Goal: Transaction & Acquisition: Purchase product/service

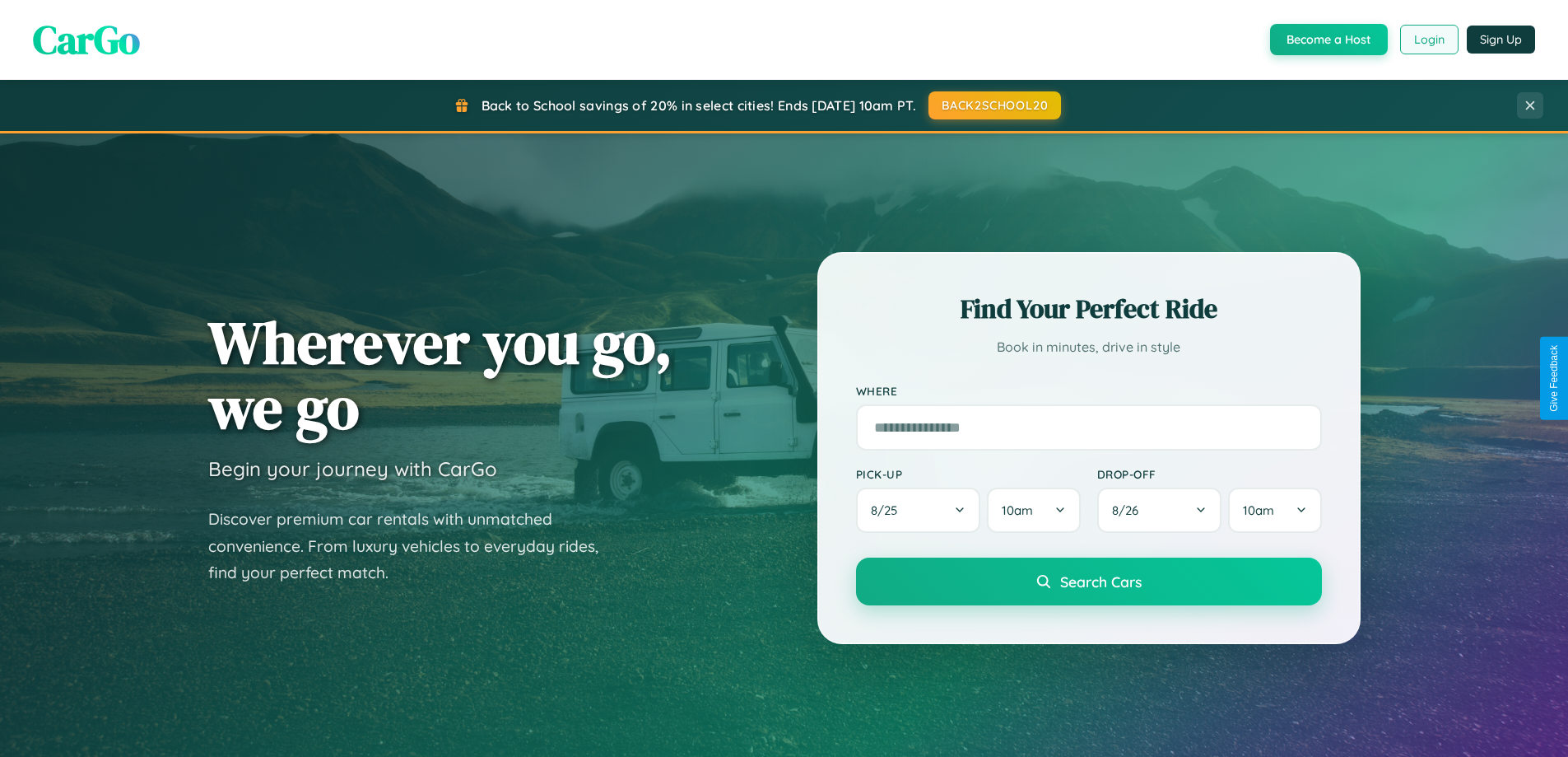
click at [1428, 40] on button "Login" at bounding box center [1429, 39] width 59 height 29
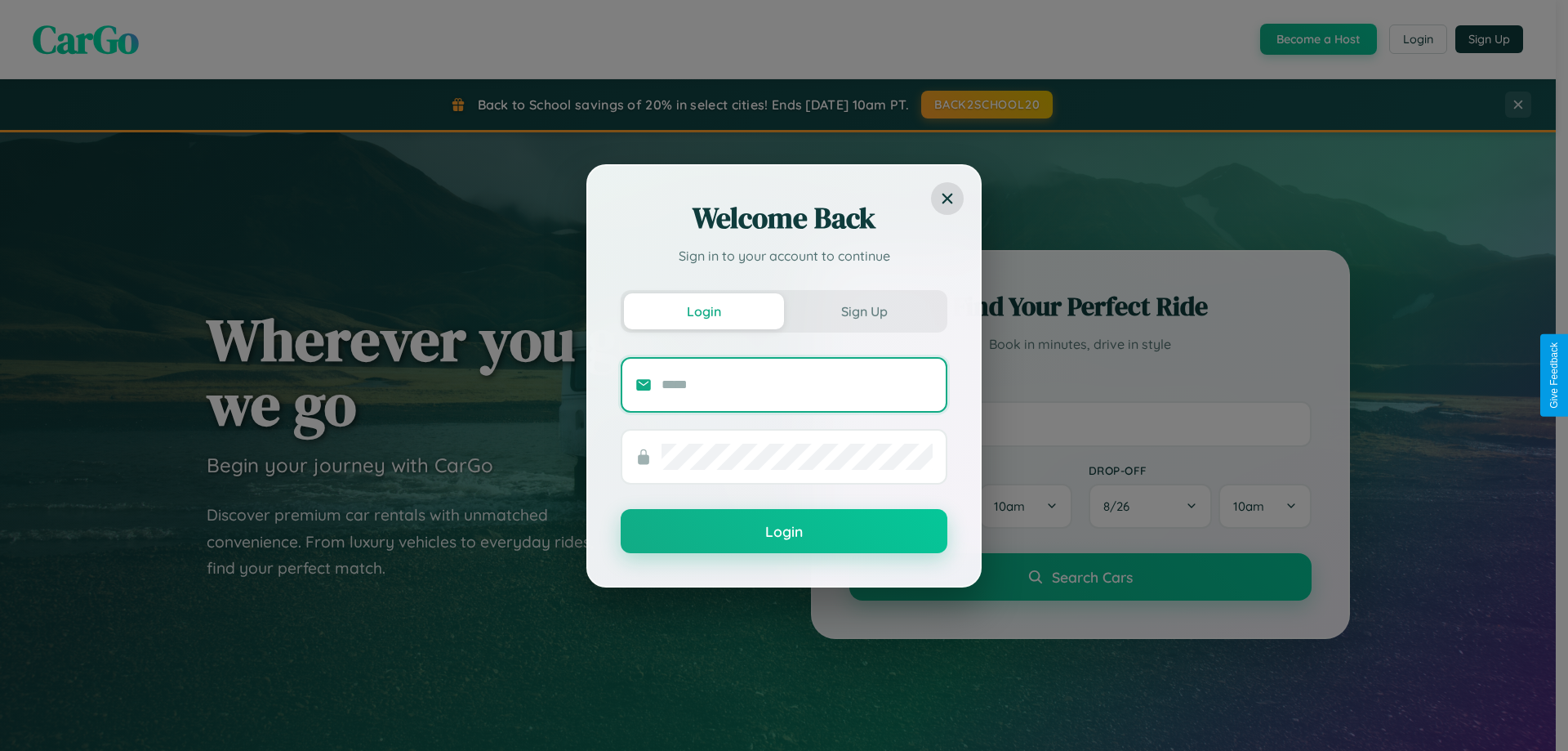
click at [797, 383] on input "text" at bounding box center [797, 384] width 272 height 26
type input "**********"
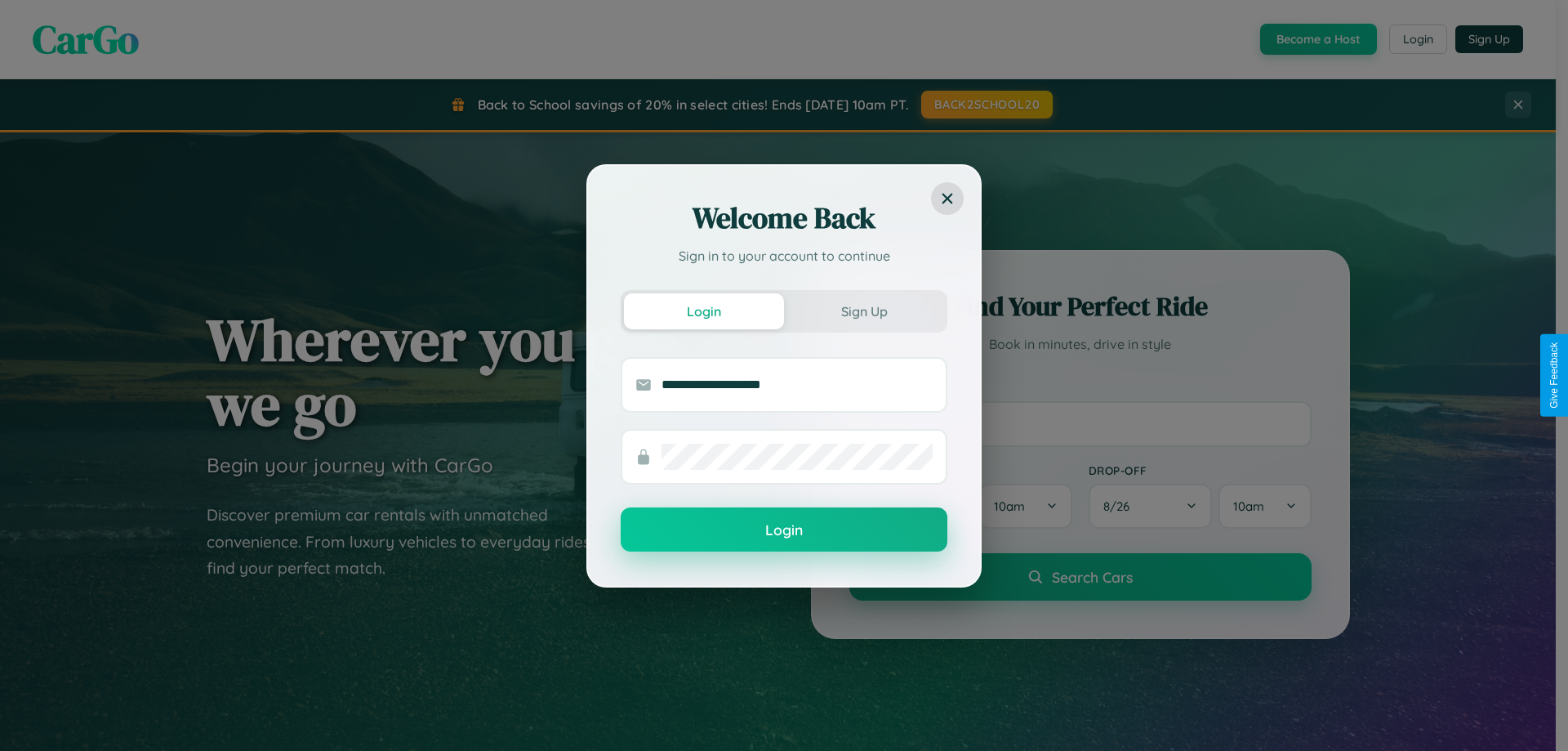
click at [784, 529] on button "Login" at bounding box center [784, 529] width 327 height 44
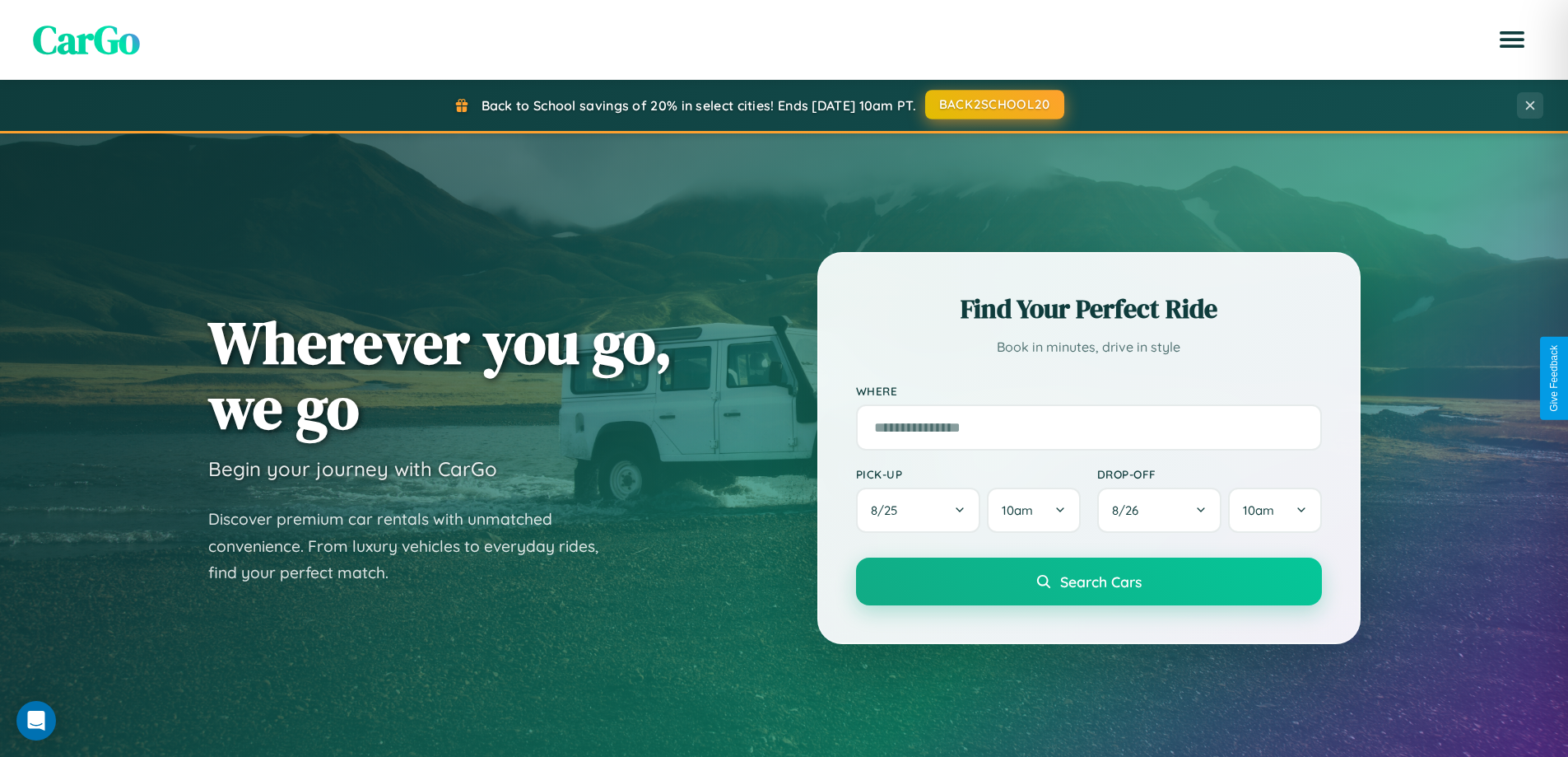
click at [993, 104] on button "BACK2SCHOOL20" at bounding box center [994, 104] width 139 height 29
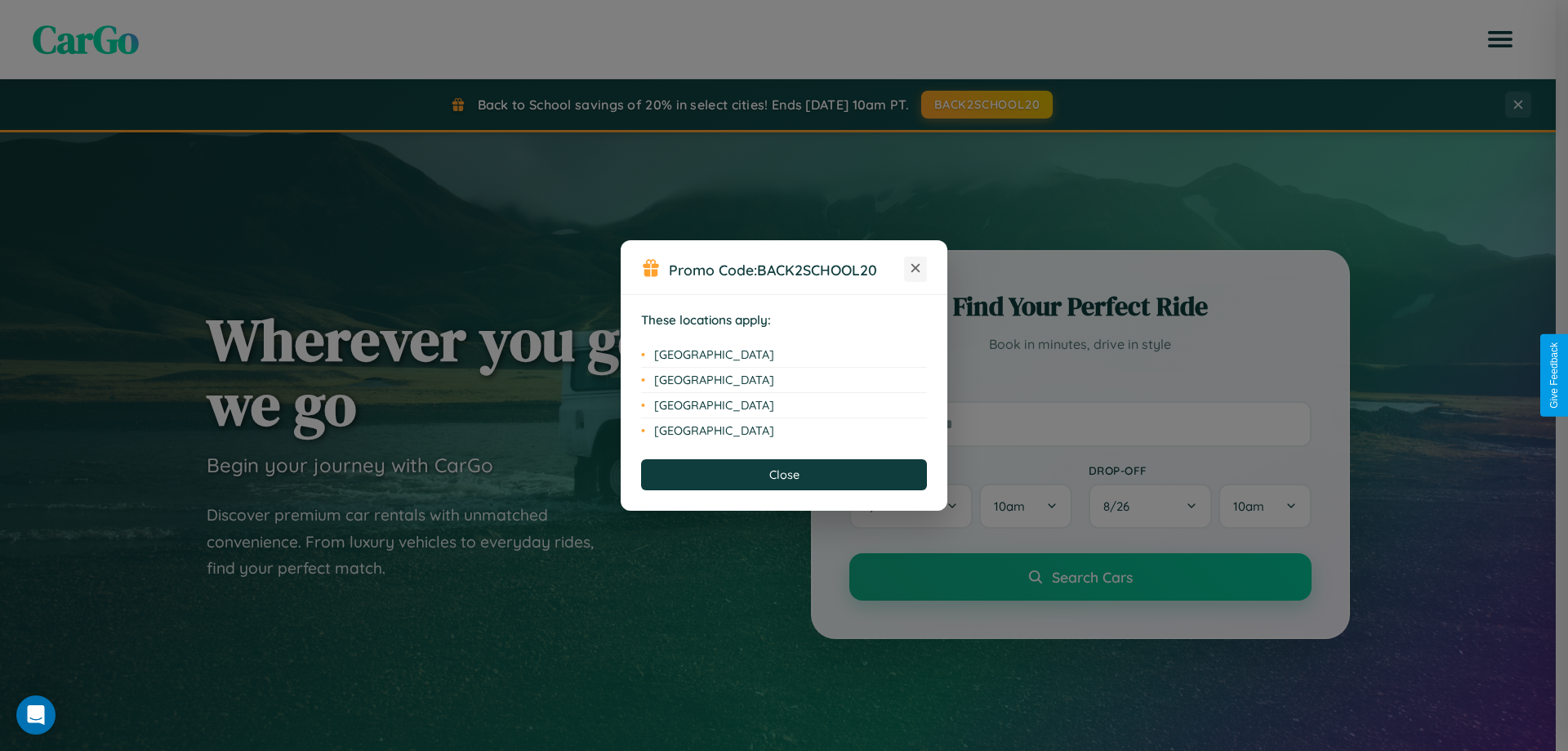
click at [915, 269] on icon at bounding box center [916, 269] width 9 height 9
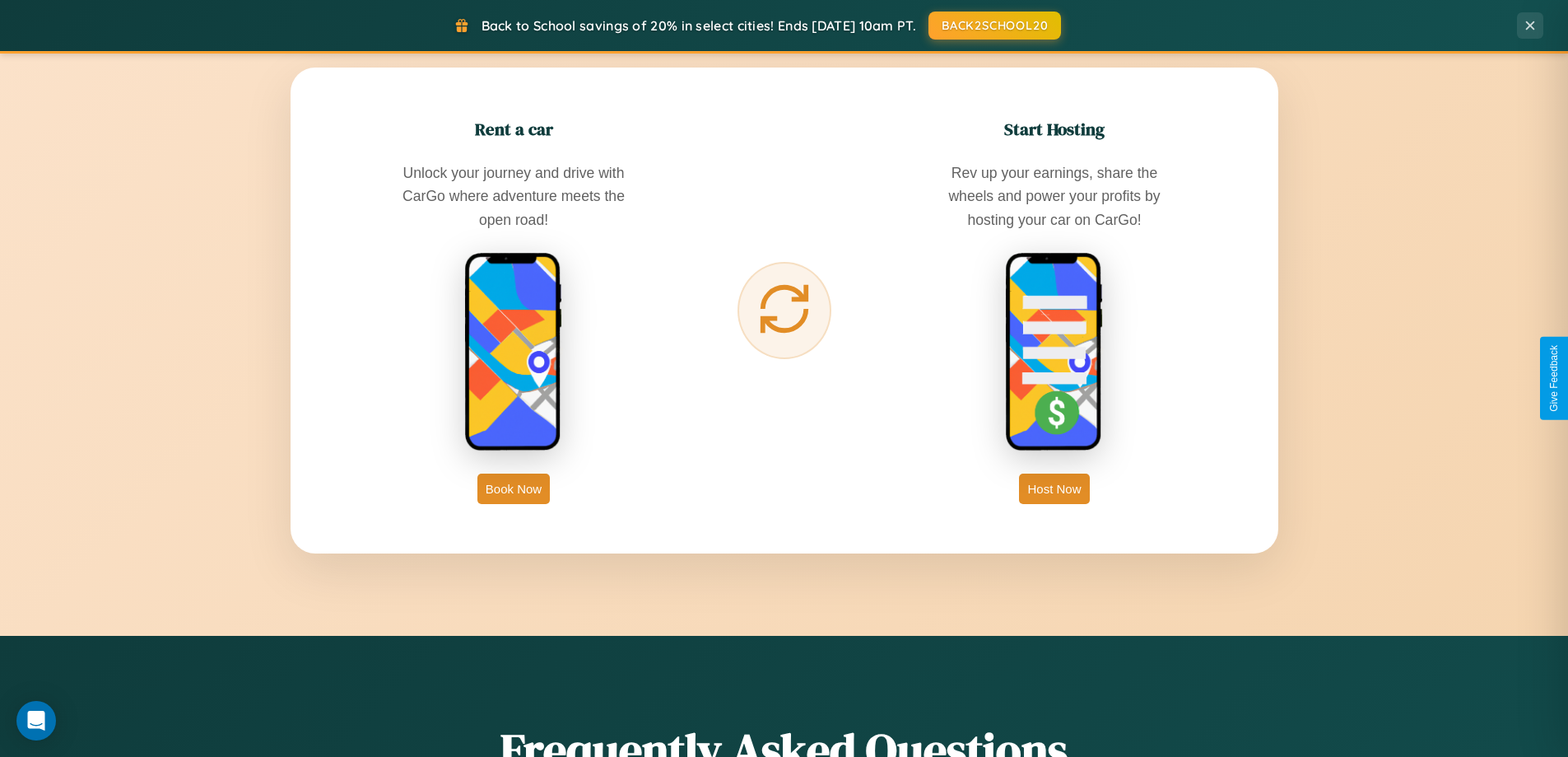
scroll to position [3168, 0]
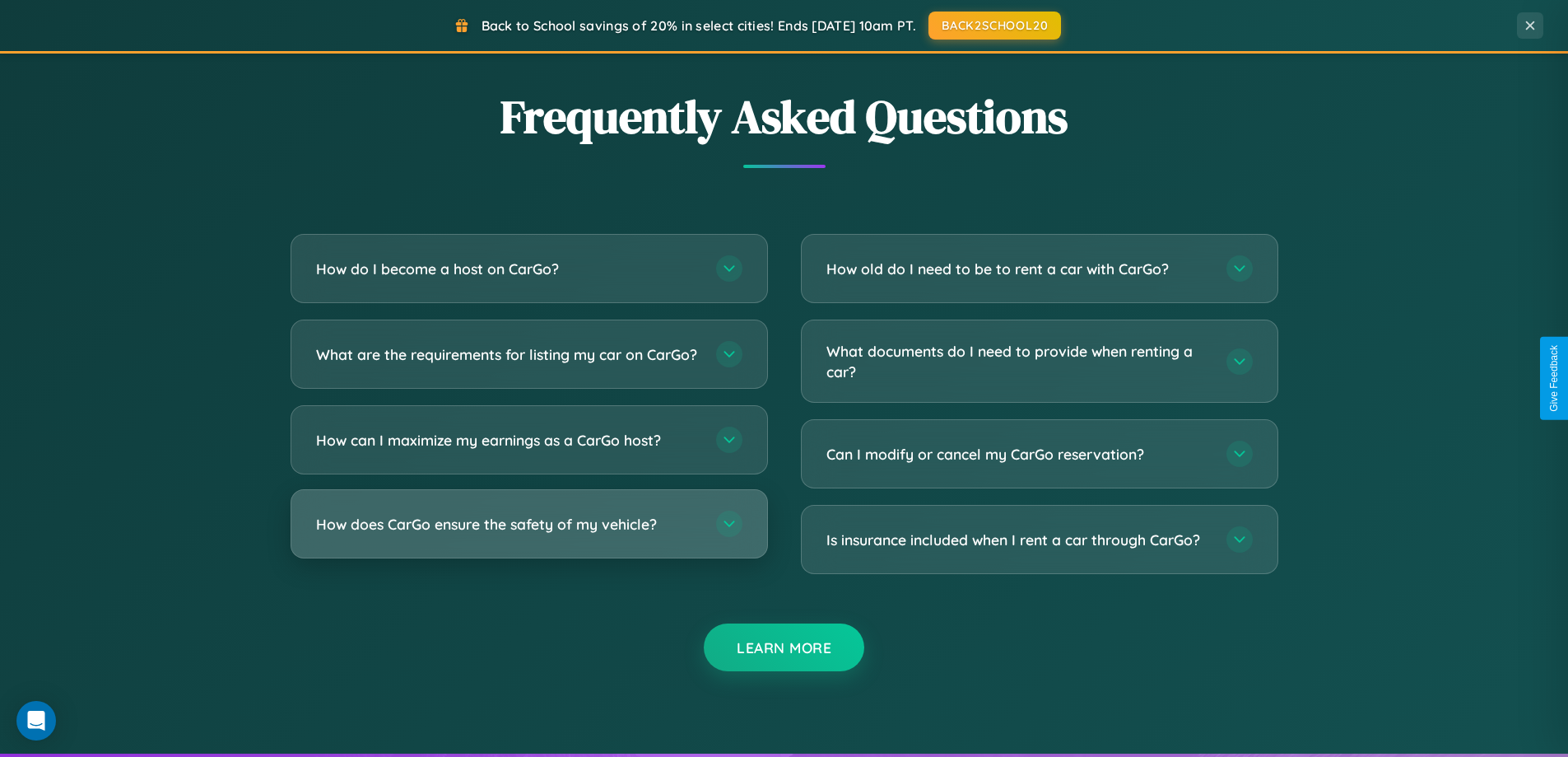
click at [528, 534] on h3 "How does CarGo ensure the safety of my vehicle?" at bounding box center [508, 524] width 383 height 21
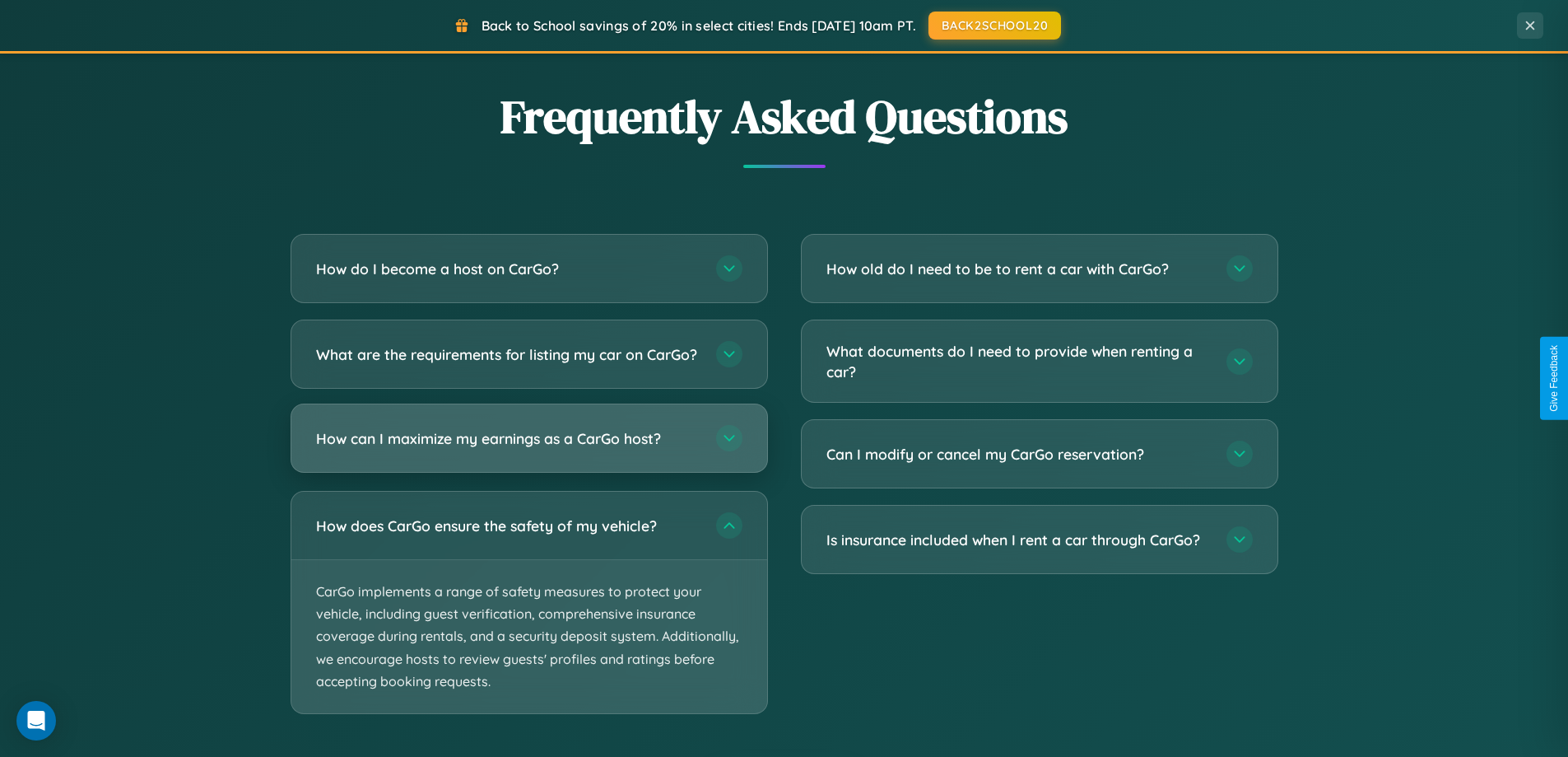
click at [528, 449] on h3 "How can I maximize my earnings as a CarGo host?" at bounding box center [508, 439] width 383 height 21
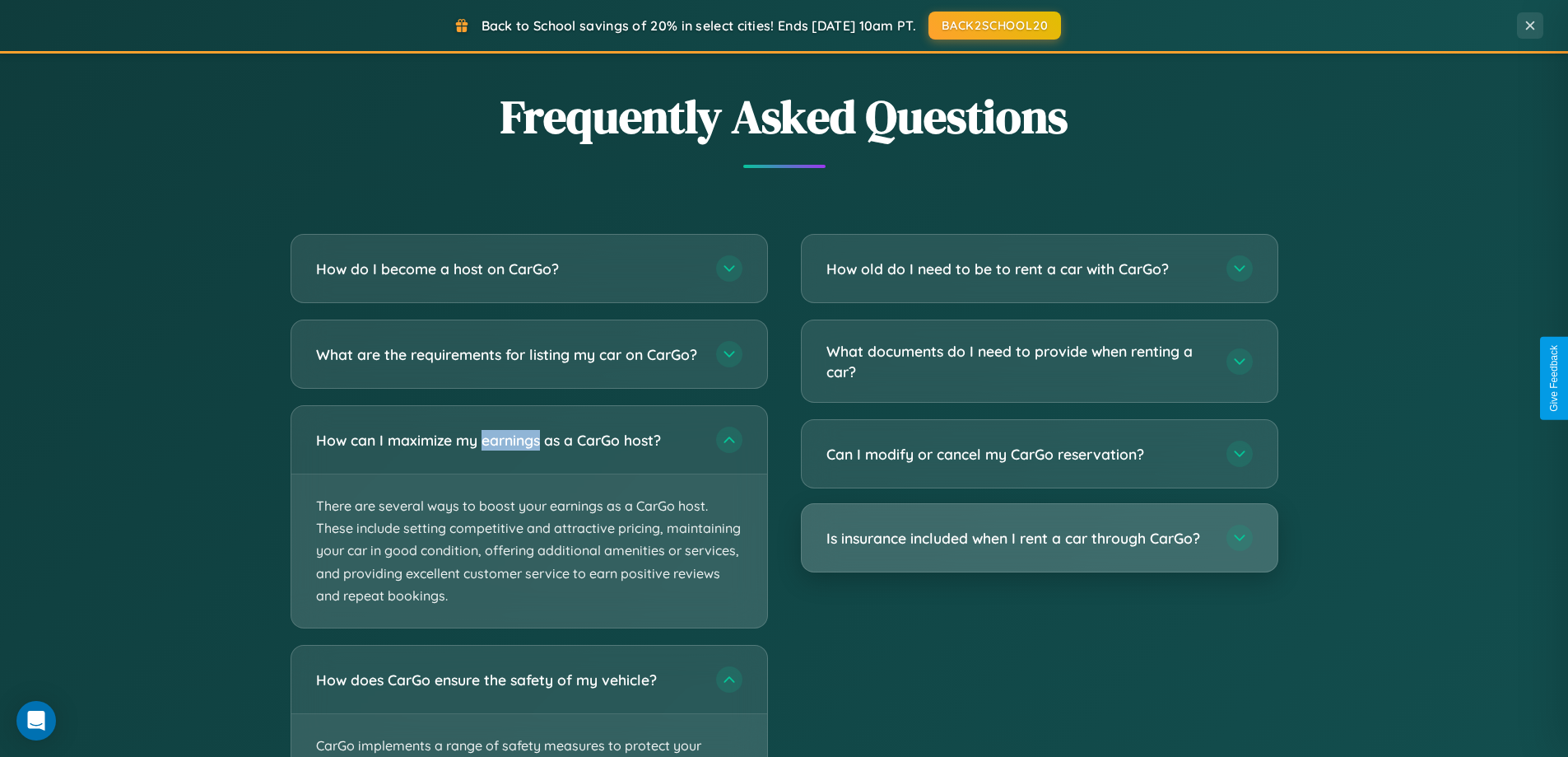
click at [1039, 538] on h3 "Is insurance included when I rent a car through CarGo?" at bounding box center [1018, 538] width 383 height 21
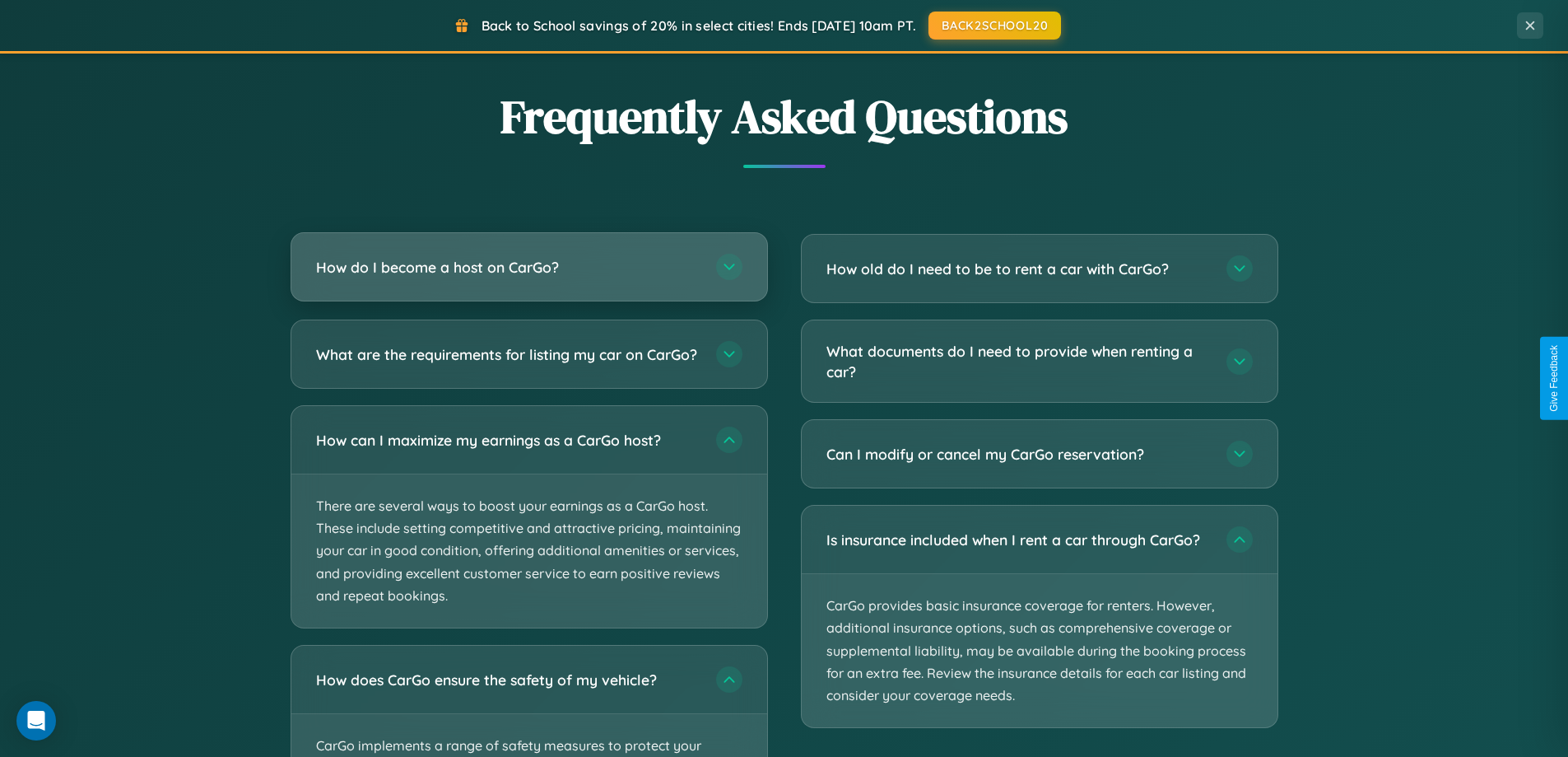
click at [528, 267] on h3 "How do I become a host on CarGo?" at bounding box center [508, 267] width 383 height 21
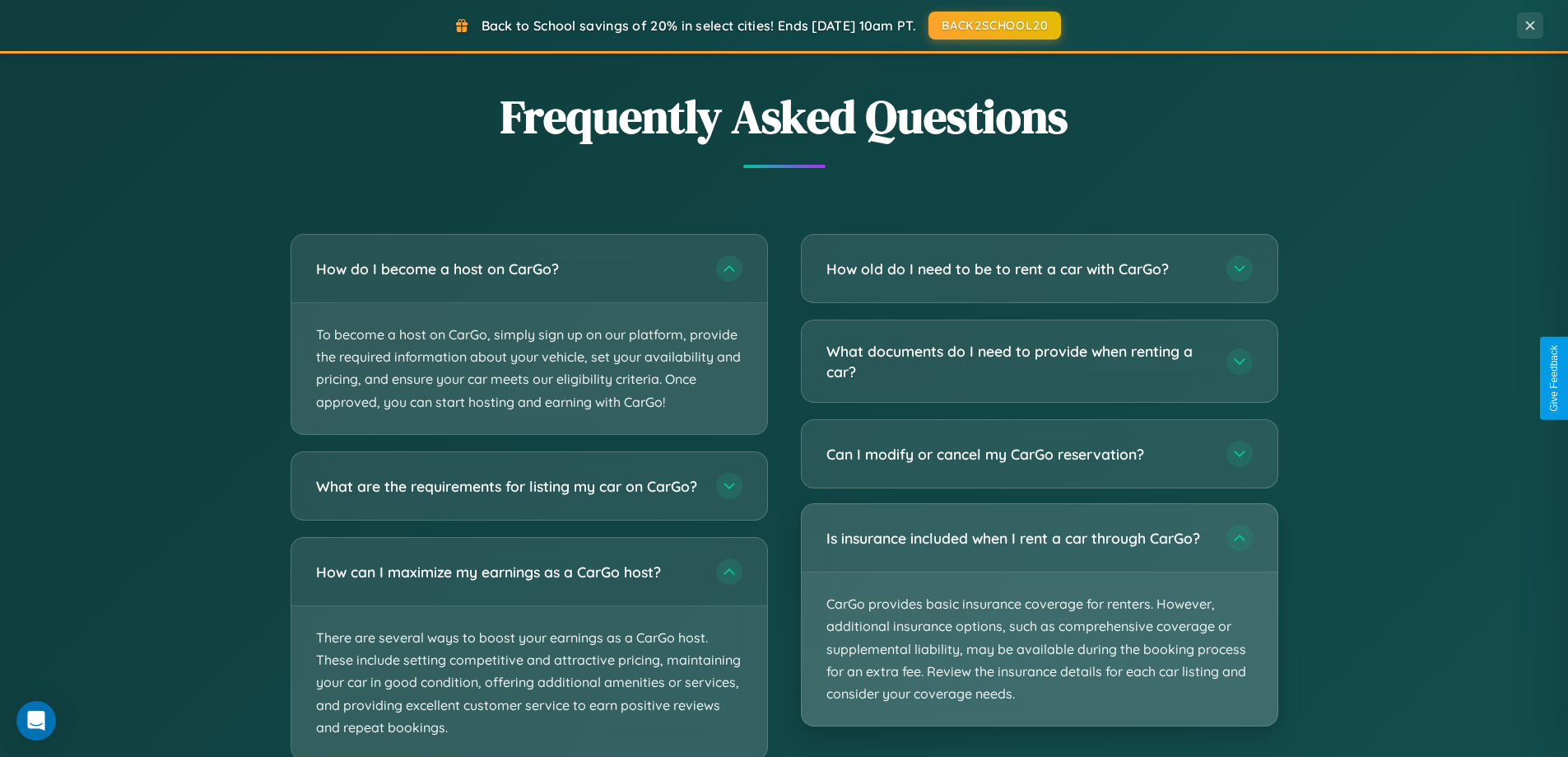
click at [1039, 615] on p "CarGo provides basic insurance coverage for renters. However, additional insura…" at bounding box center [1039, 649] width 475 height 153
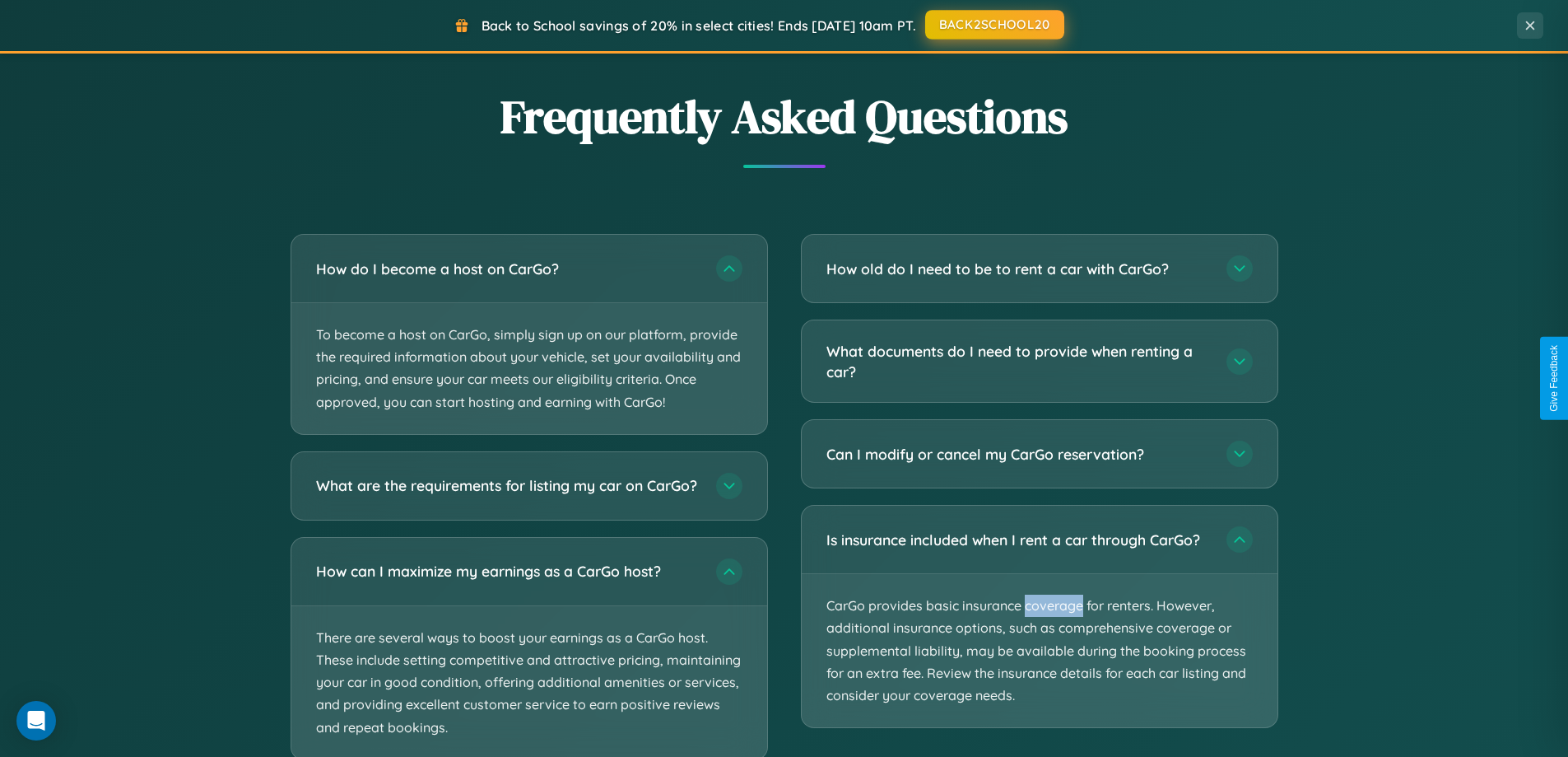
click at [993, 25] on button "BACK2SCHOOL20" at bounding box center [994, 24] width 139 height 29
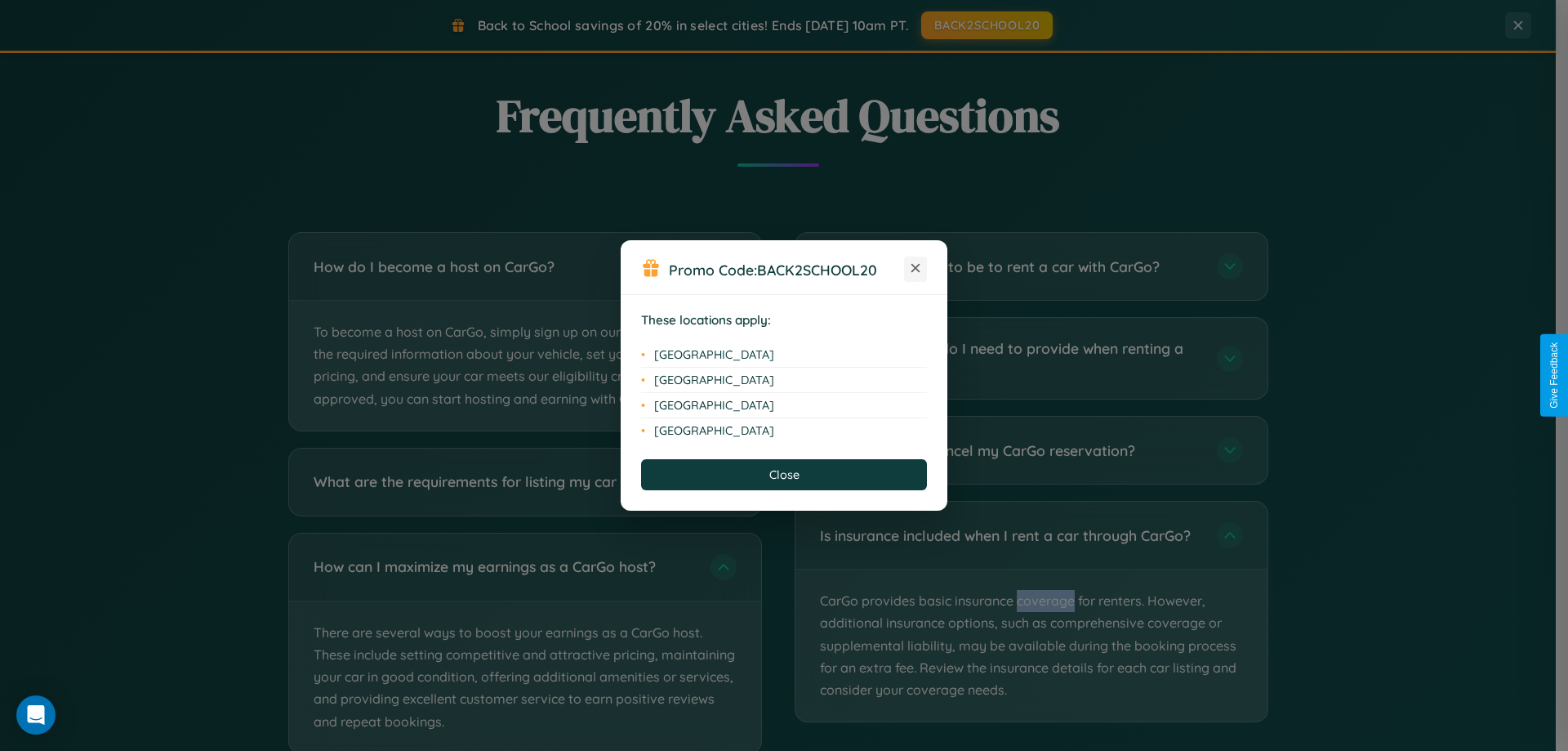
click at [915, 269] on icon at bounding box center [916, 269] width 9 height 9
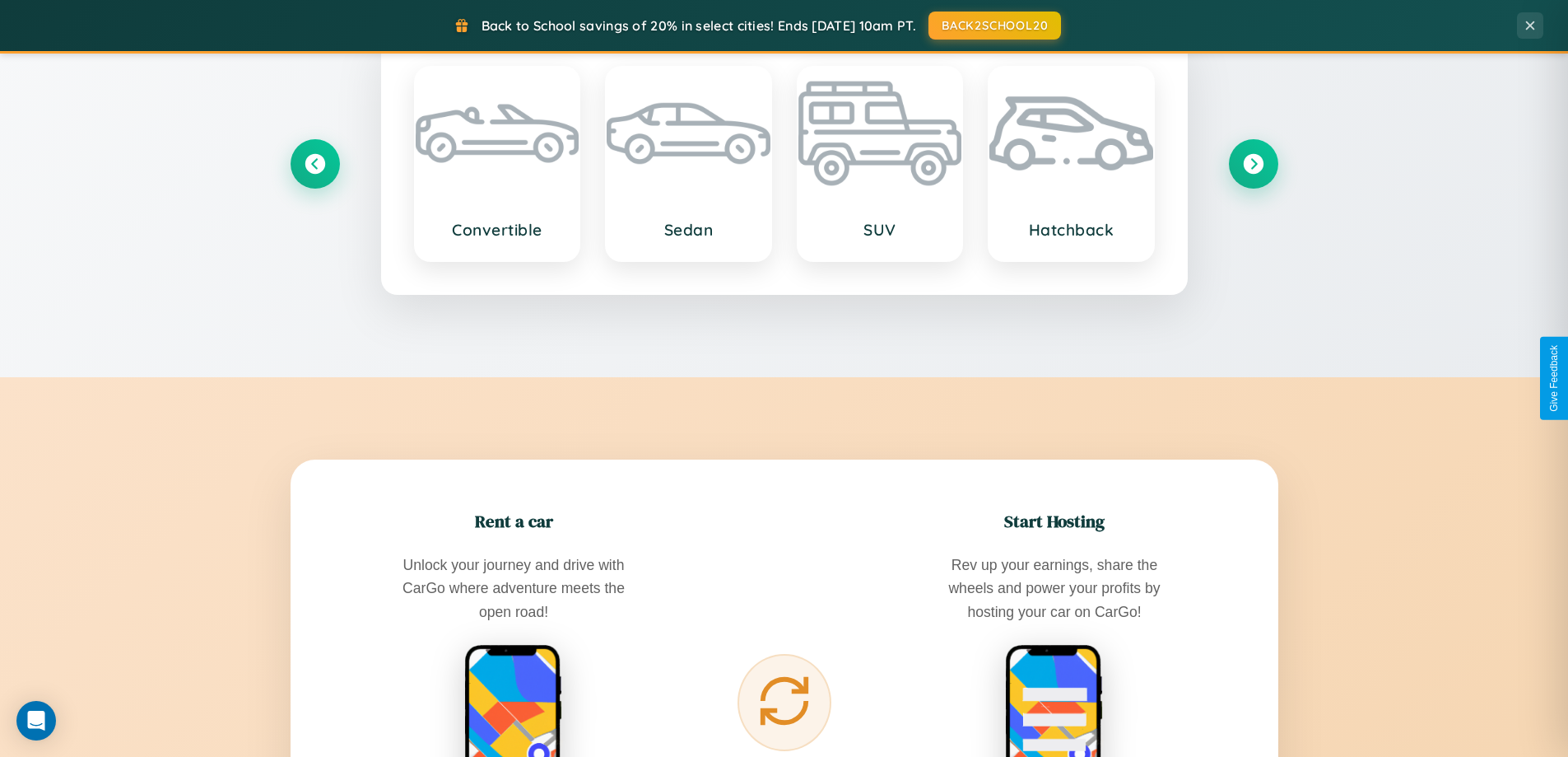
scroll to position [1929, 0]
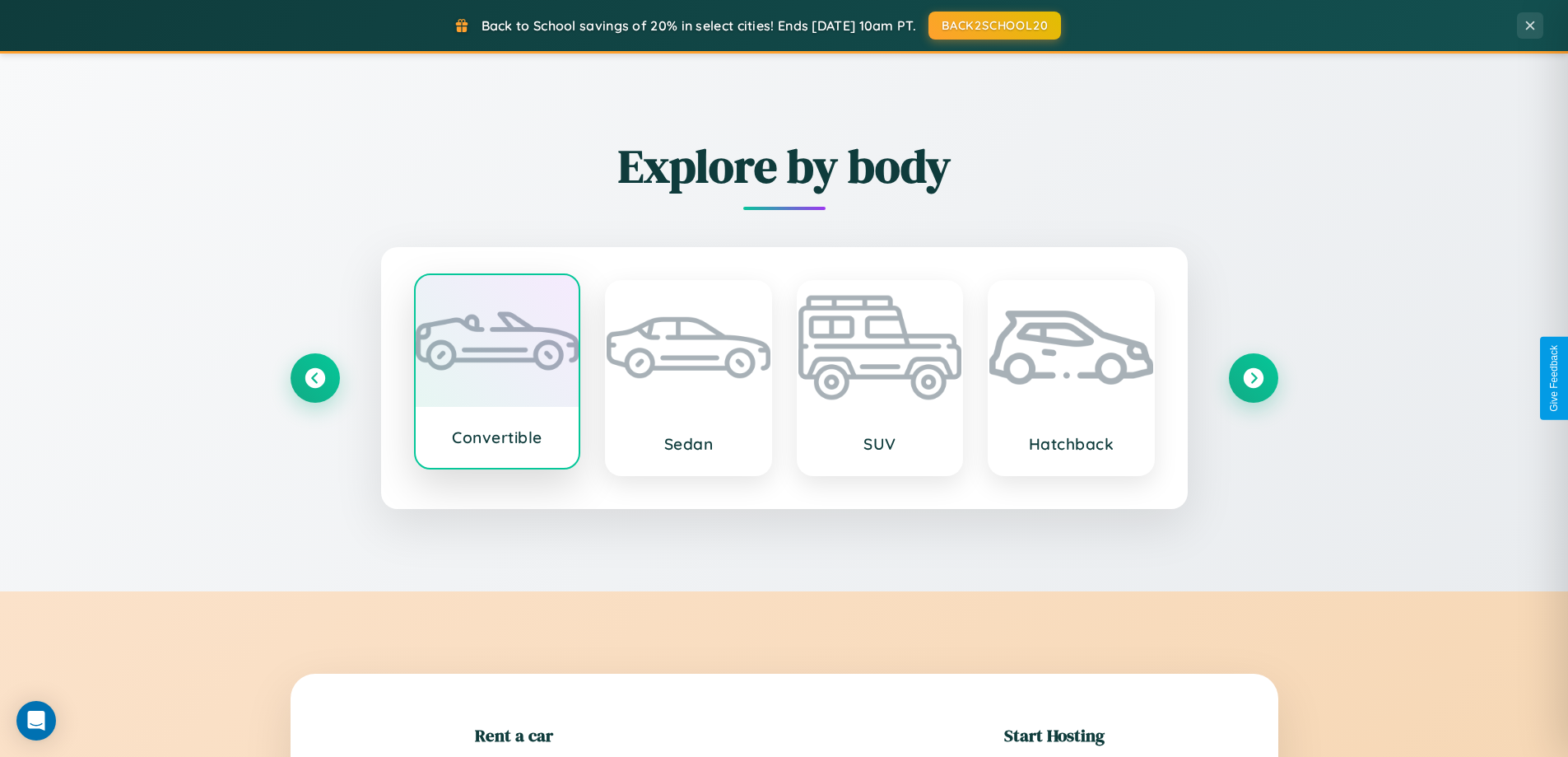
click at [496, 373] on div at bounding box center [497, 340] width 164 height 132
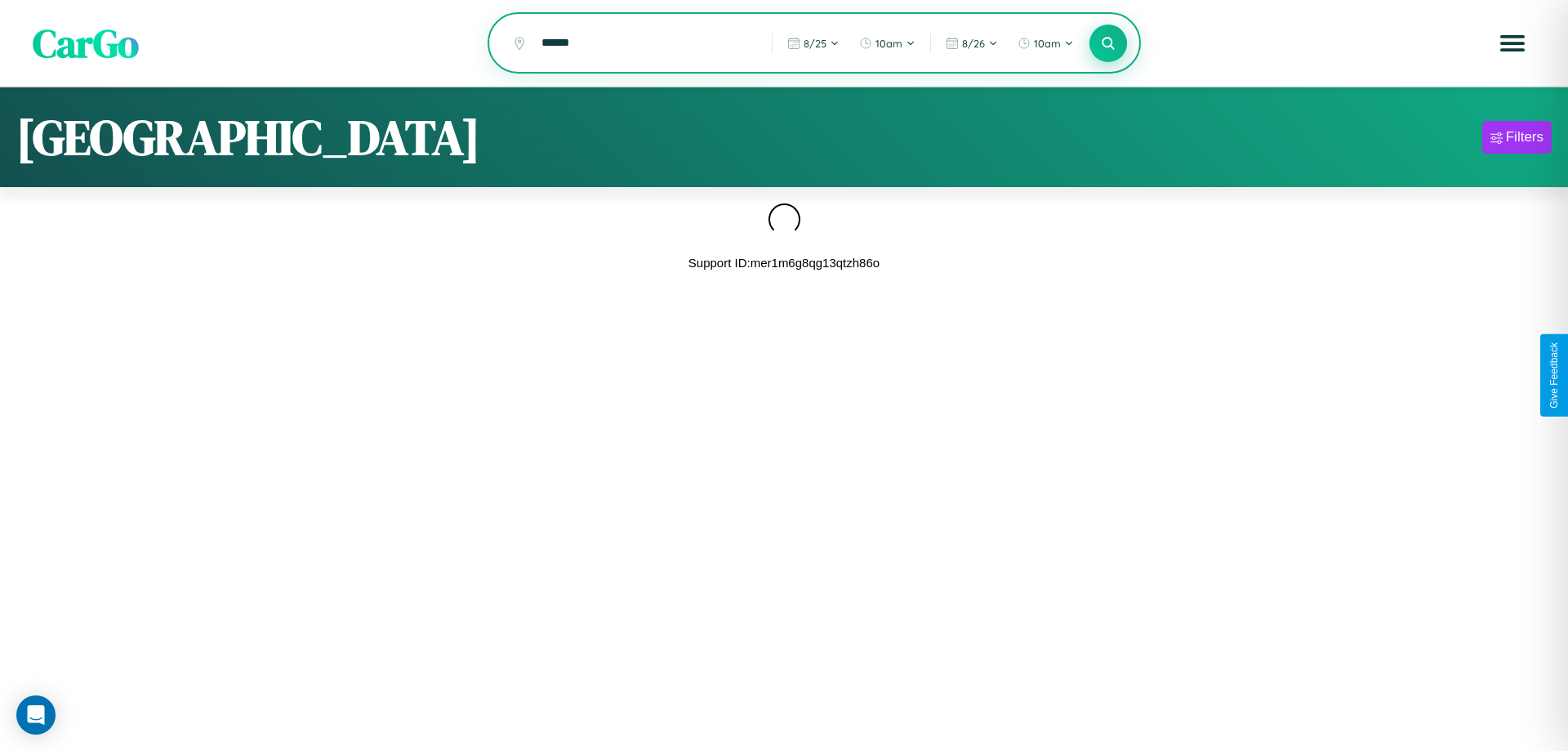
click at [1108, 43] on icon at bounding box center [1108, 42] width 16 height 16
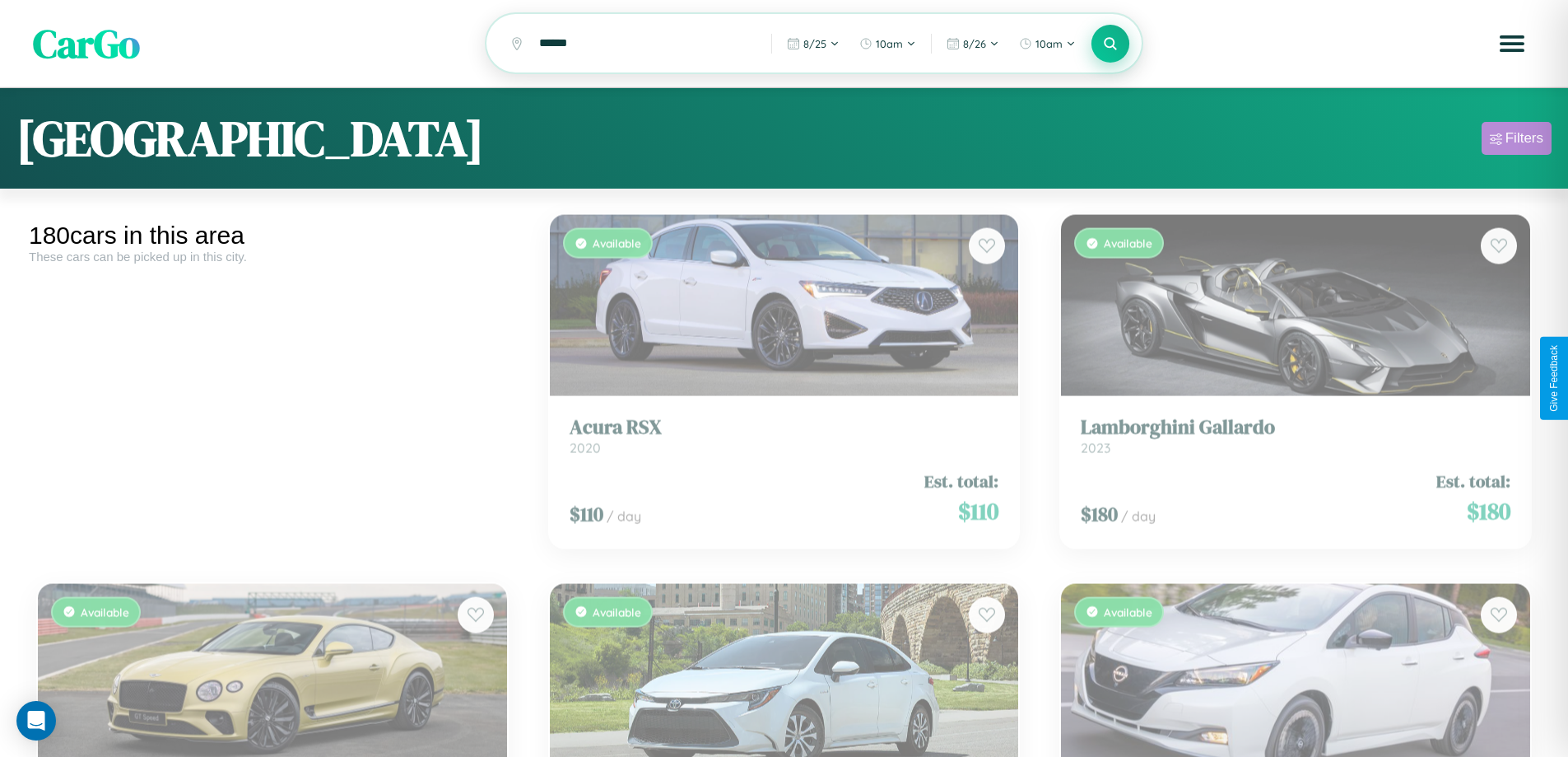
click at [1516, 141] on div "Filters" at bounding box center [1524, 137] width 38 height 16
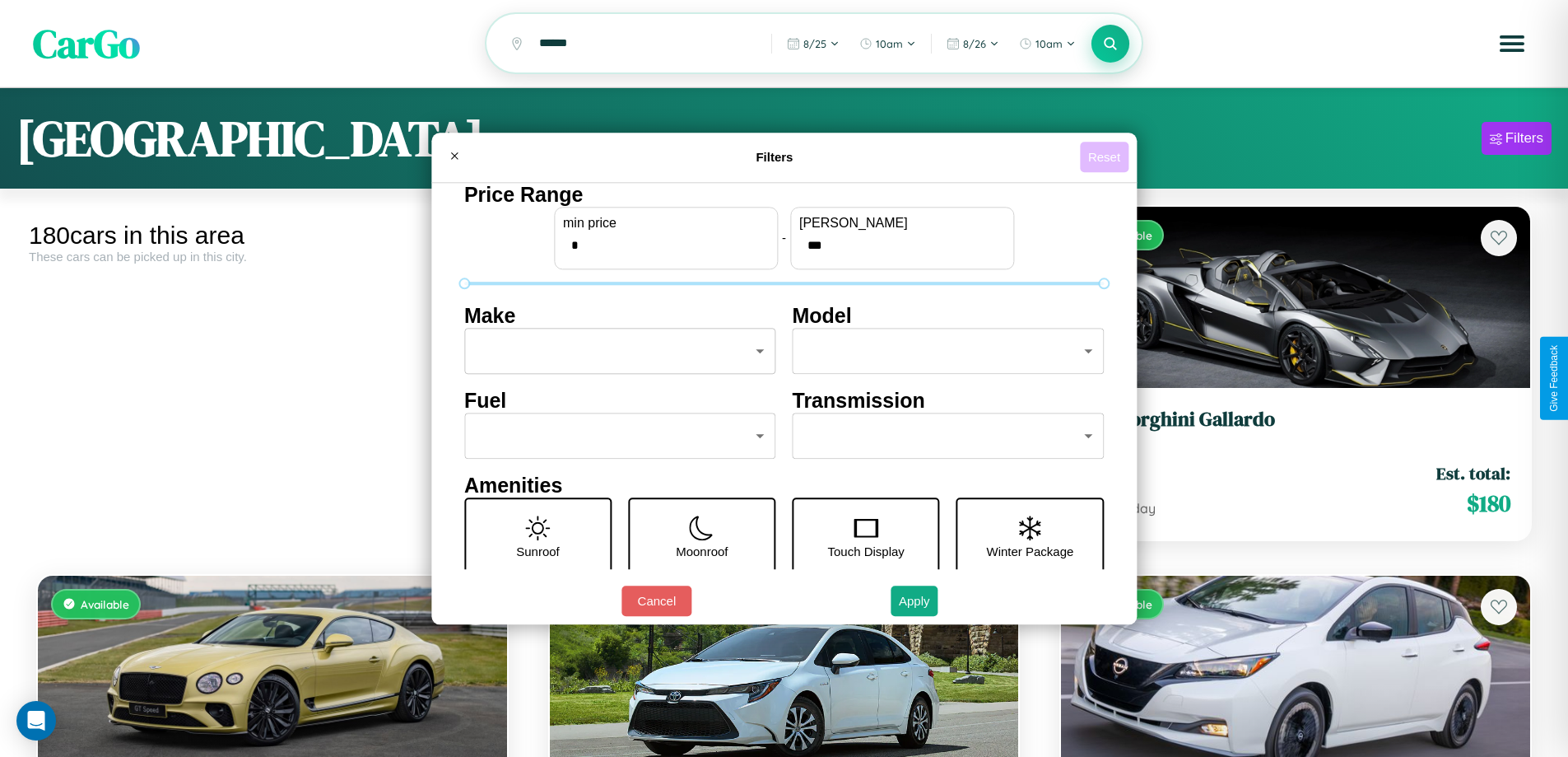
click at [1106, 156] on button "Reset" at bounding box center [1103, 156] width 48 height 30
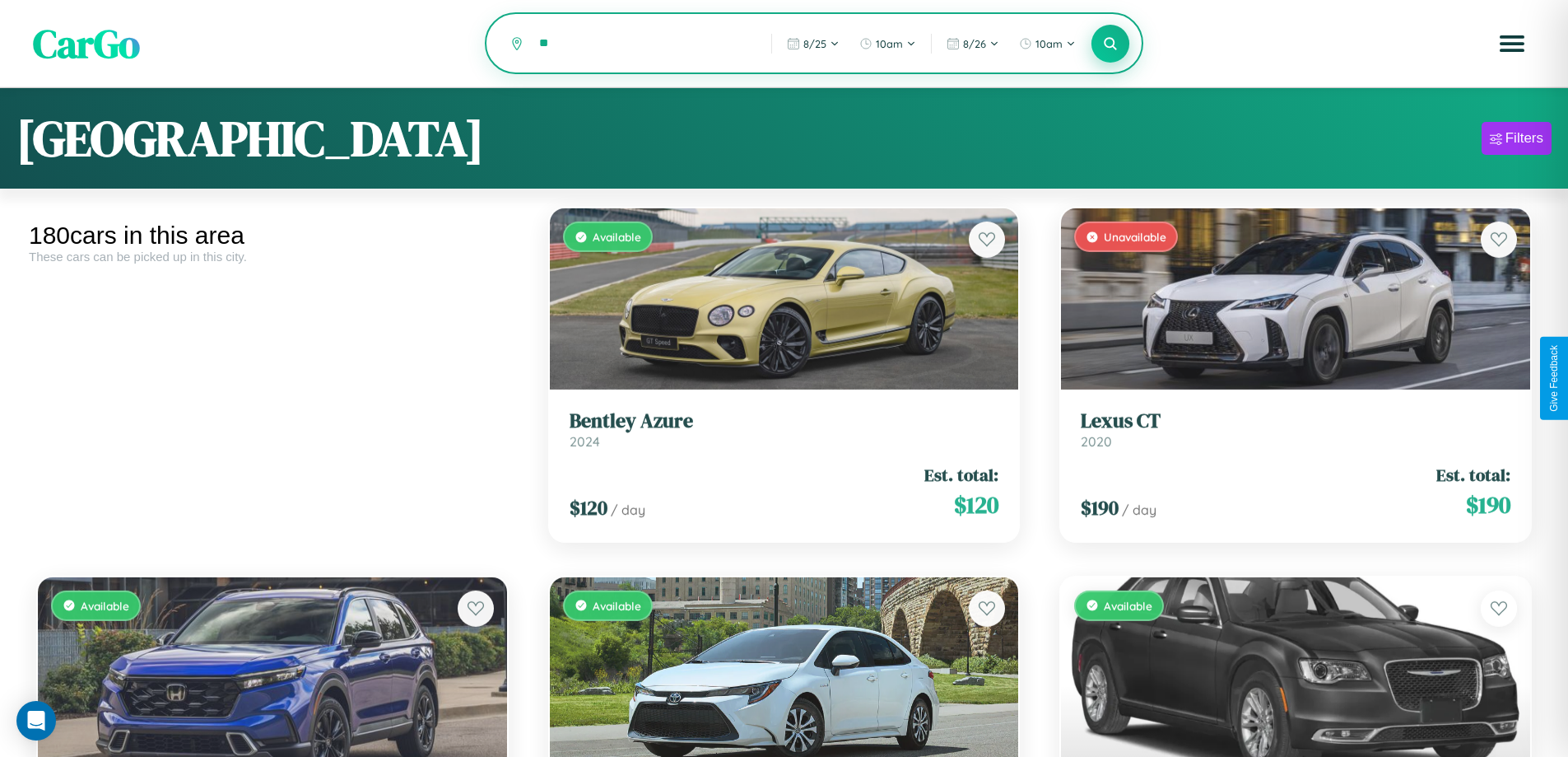
type input "*"
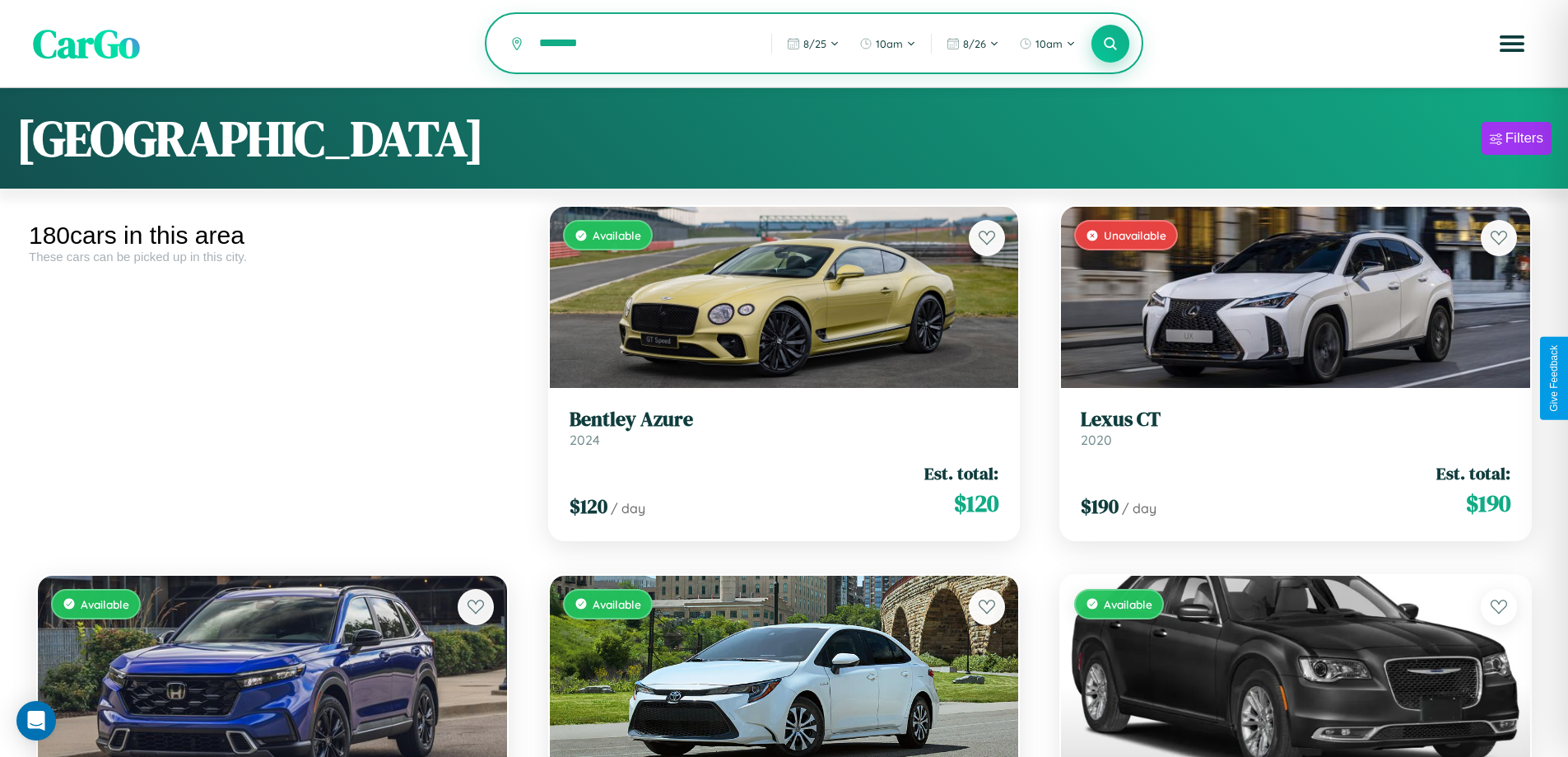
type input "********"
click at [1110, 44] on icon at bounding box center [1111, 43] width 16 height 16
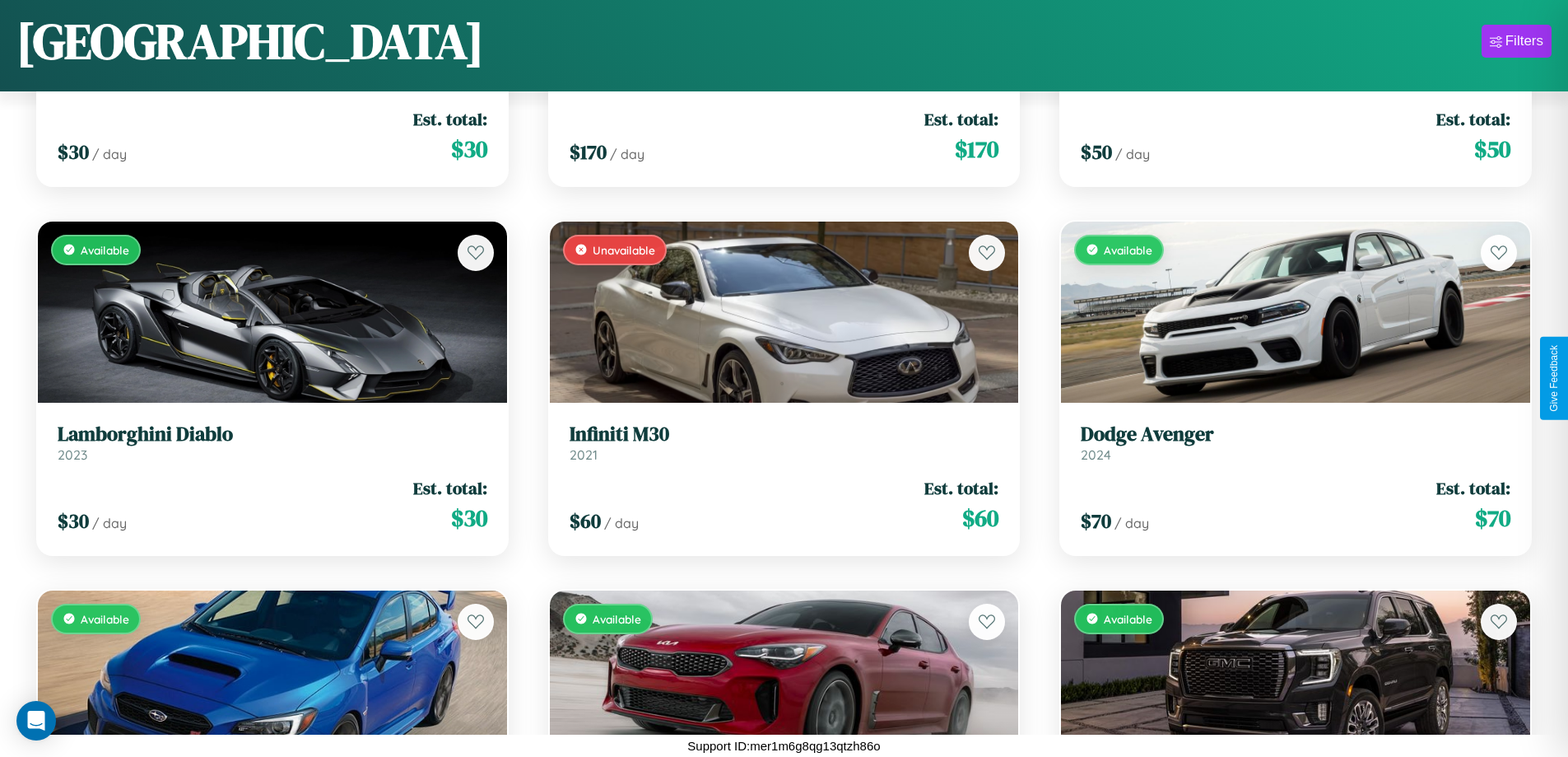
scroll to position [12398, 0]
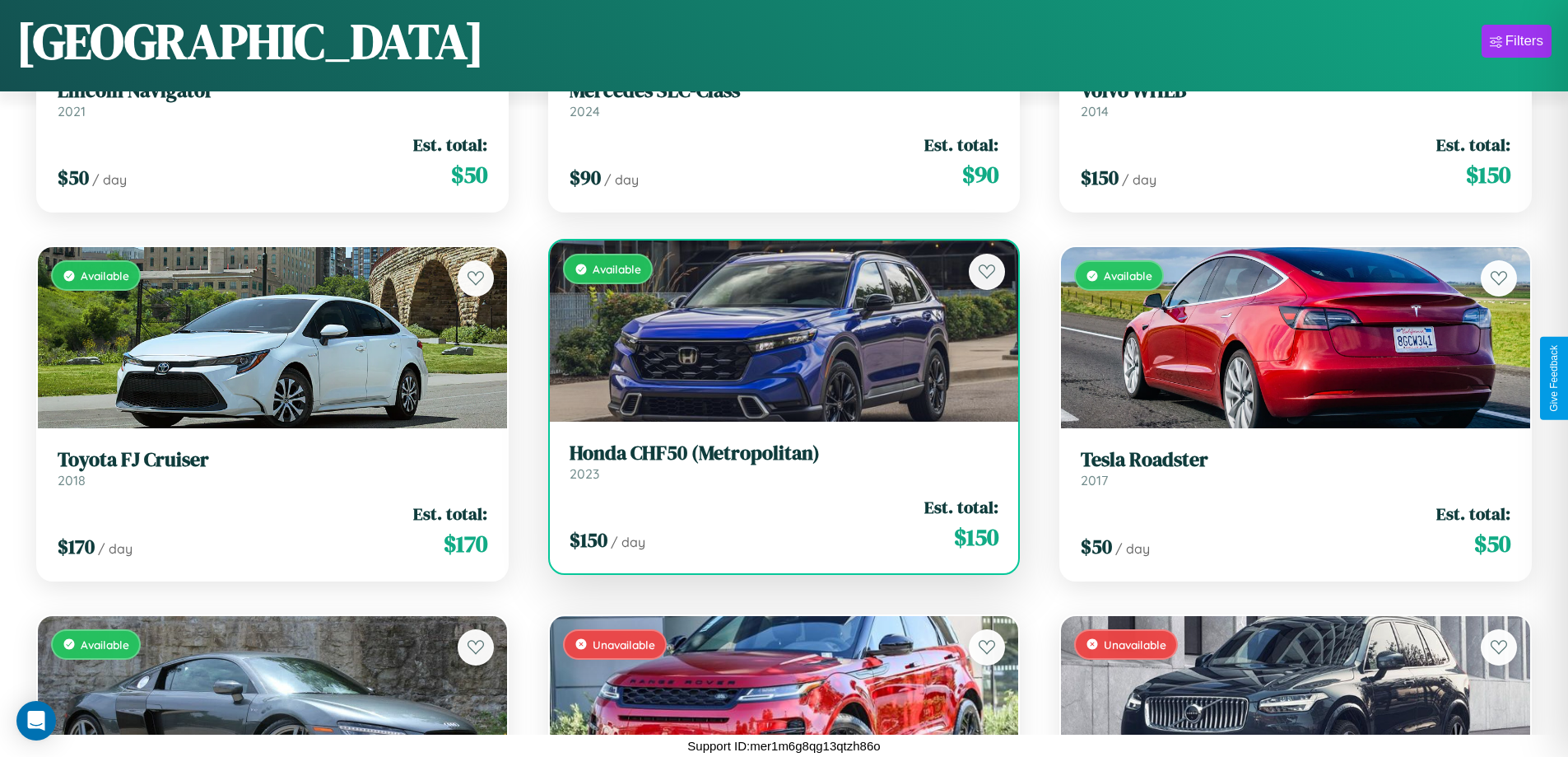
click at [776, 337] on div "Available" at bounding box center [784, 331] width 469 height 181
click at [776, 331] on div "Available" at bounding box center [784, 331] width 469 height 181
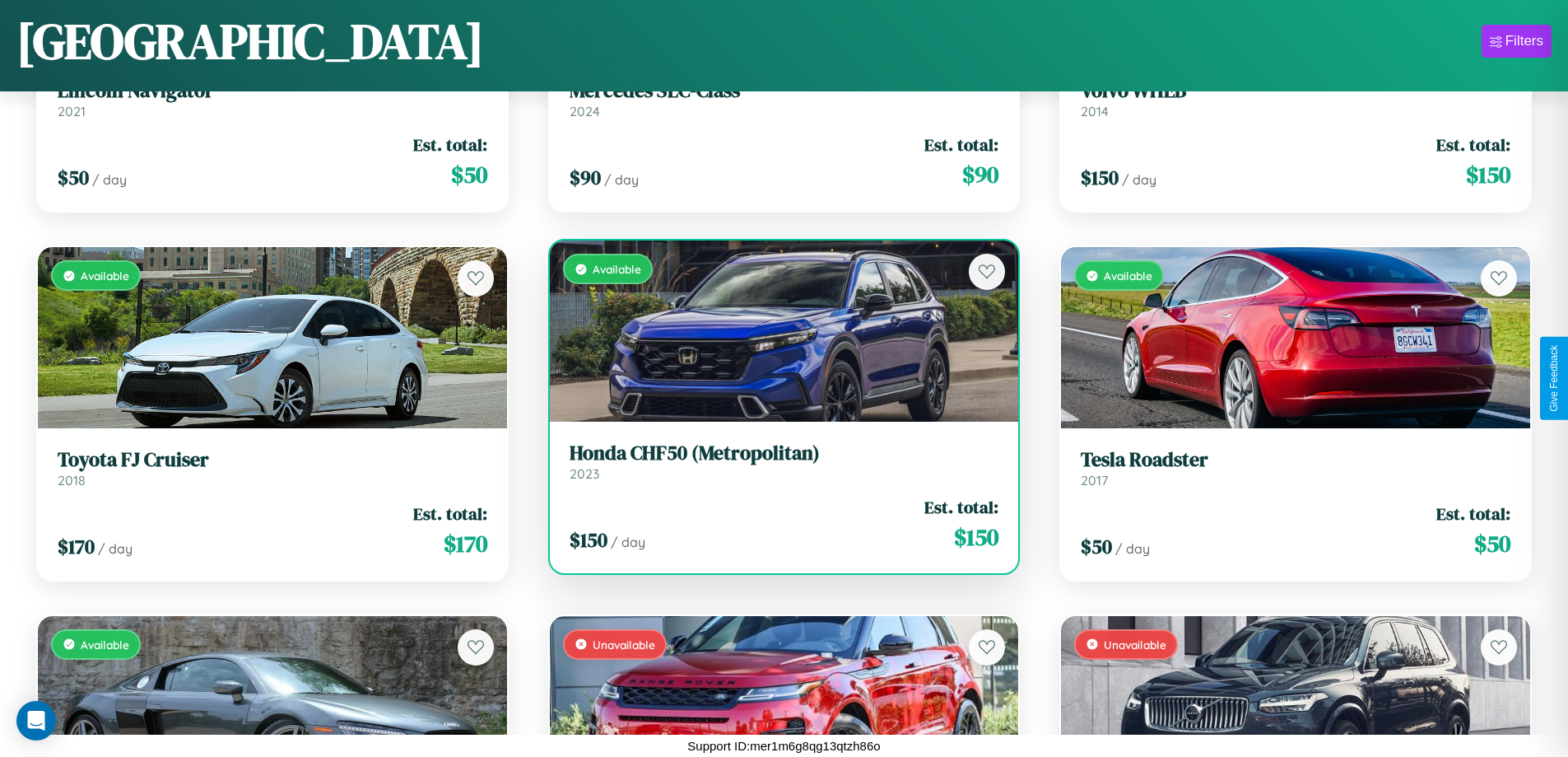
click at [776, 331] on div "Available" at bounding box center [784, 331] width 469 height 181
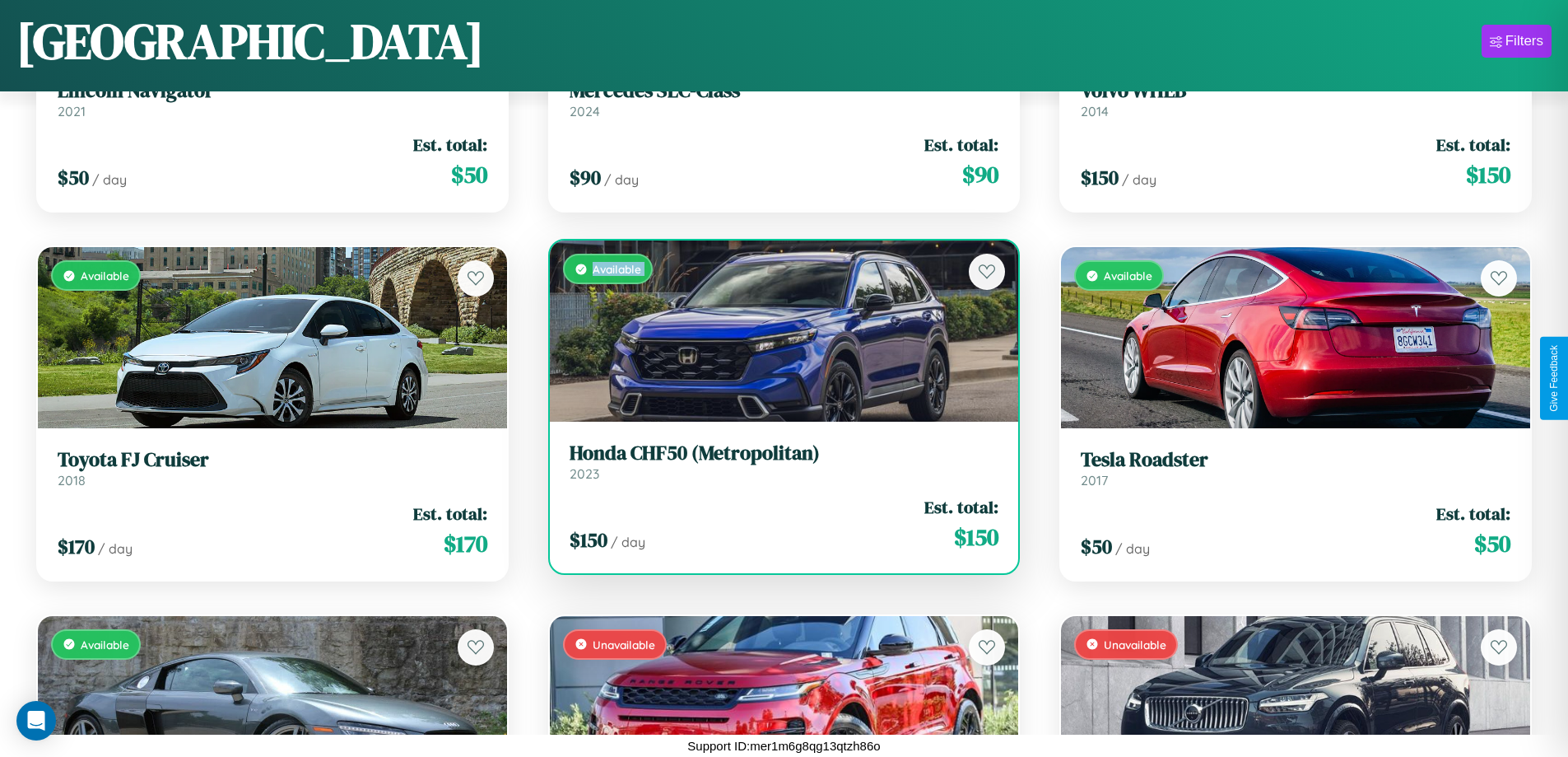
click at [776, 331] on div "Available" at bounding box center [784, 331] width 469 height 181
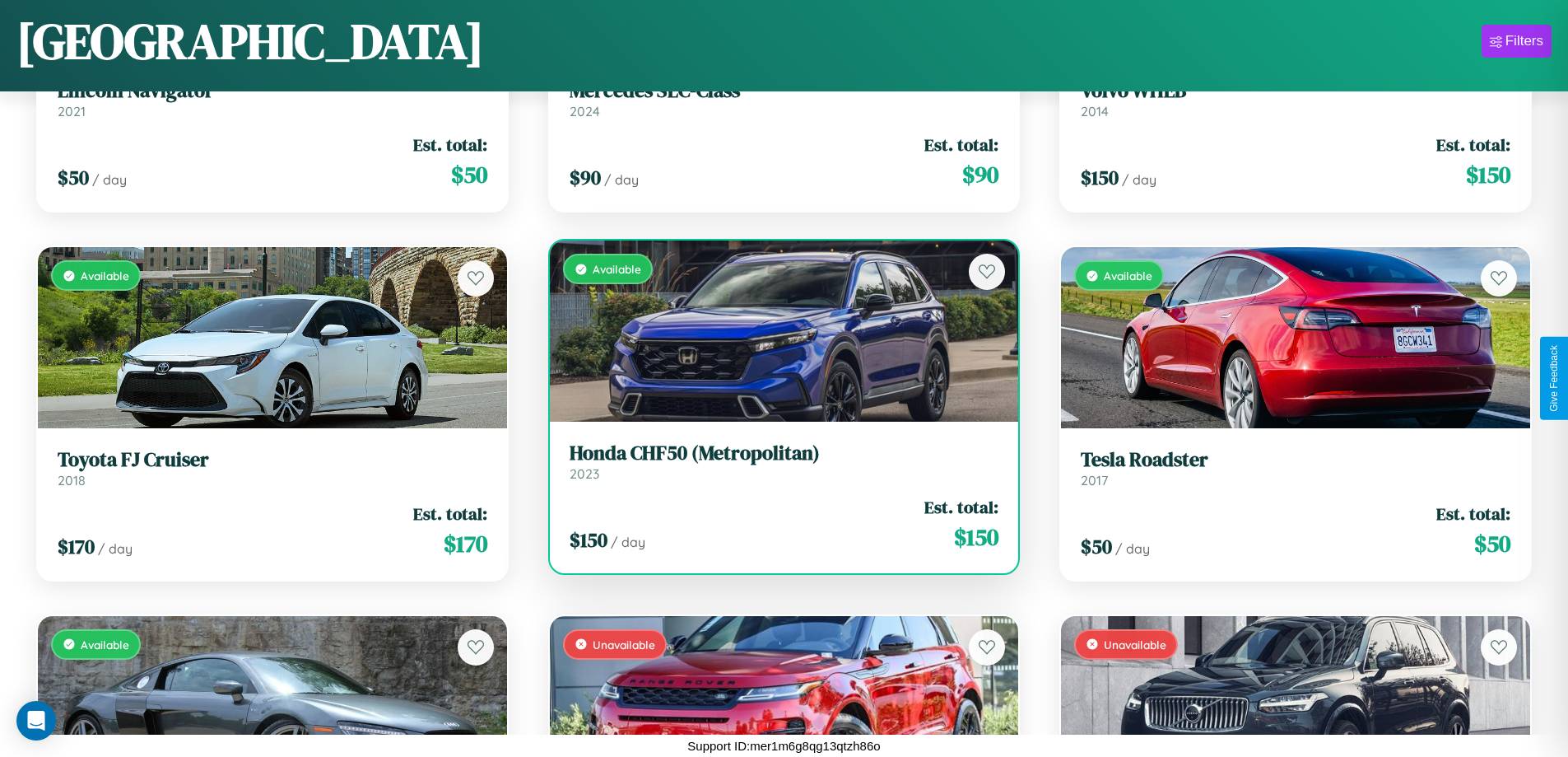
click at [776, 331] on div "Available" at bounding box center [784, 331] width 469 height 181
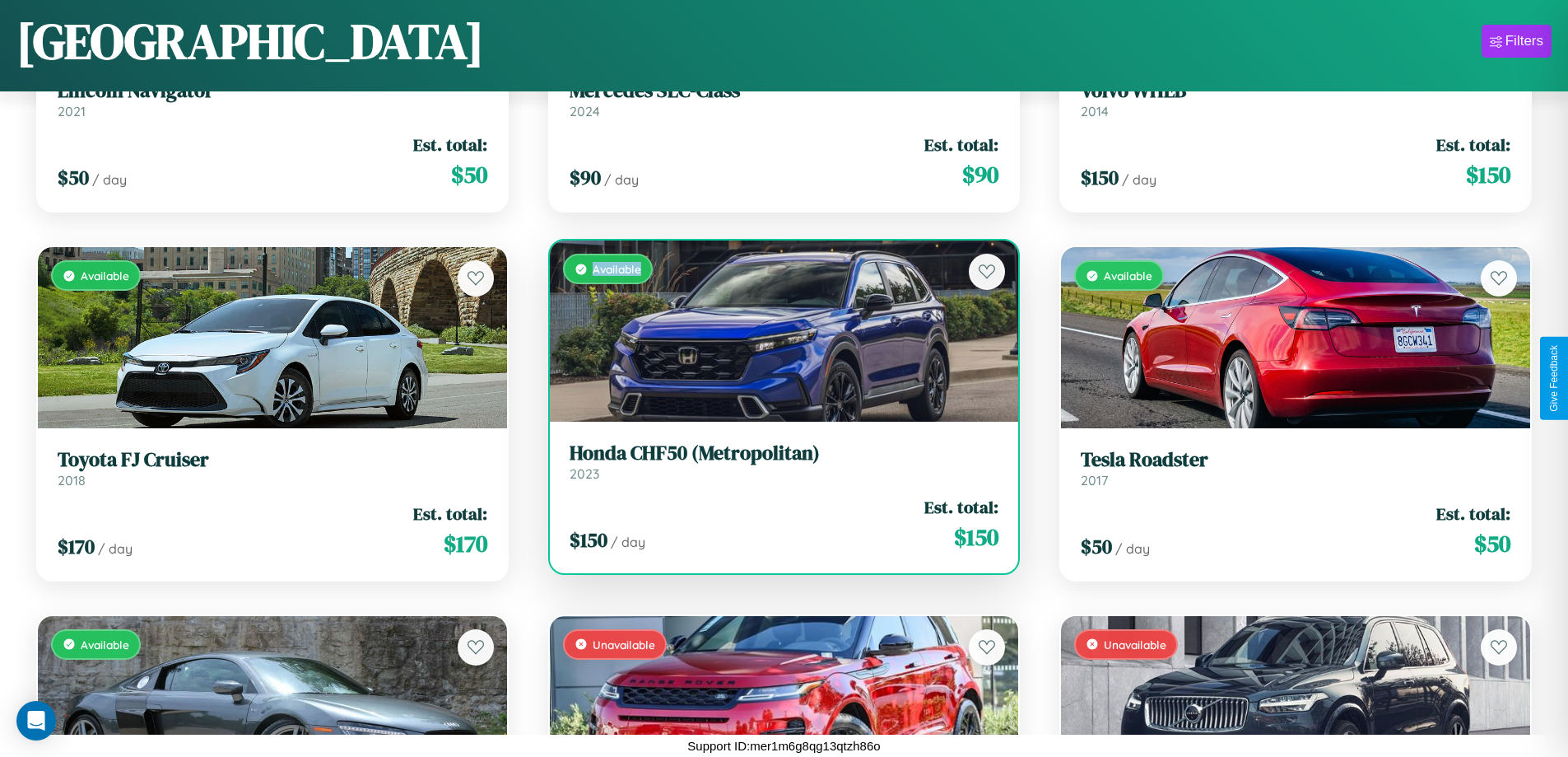
click at [776, 331] on div "Available" at bounding box center [784, 331] width 469 height 181
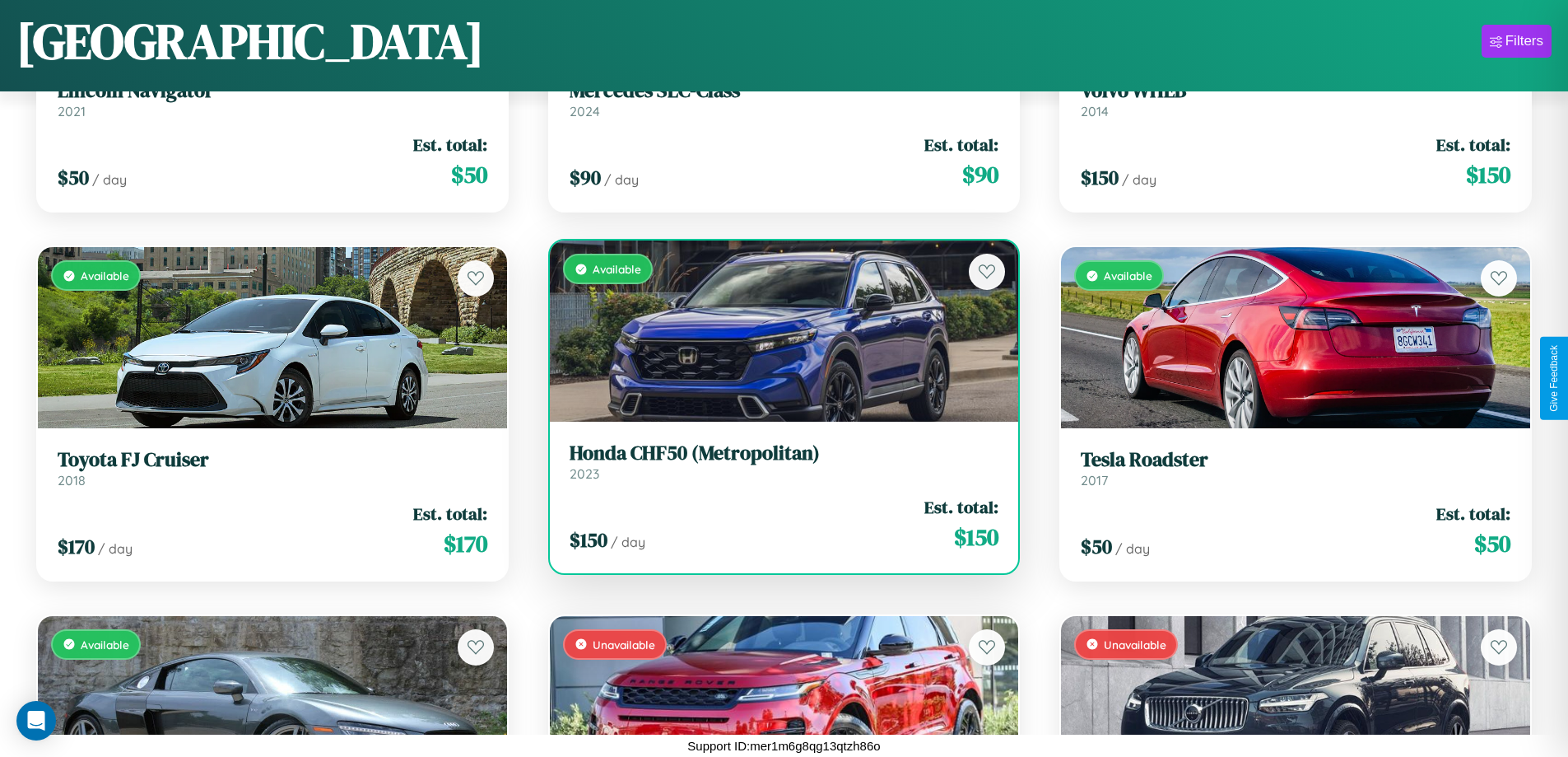
click at [776, 461] on h3 "Honda CHF50 (Metropolitan)" at bounding box center [784, 453] width 430 height 24
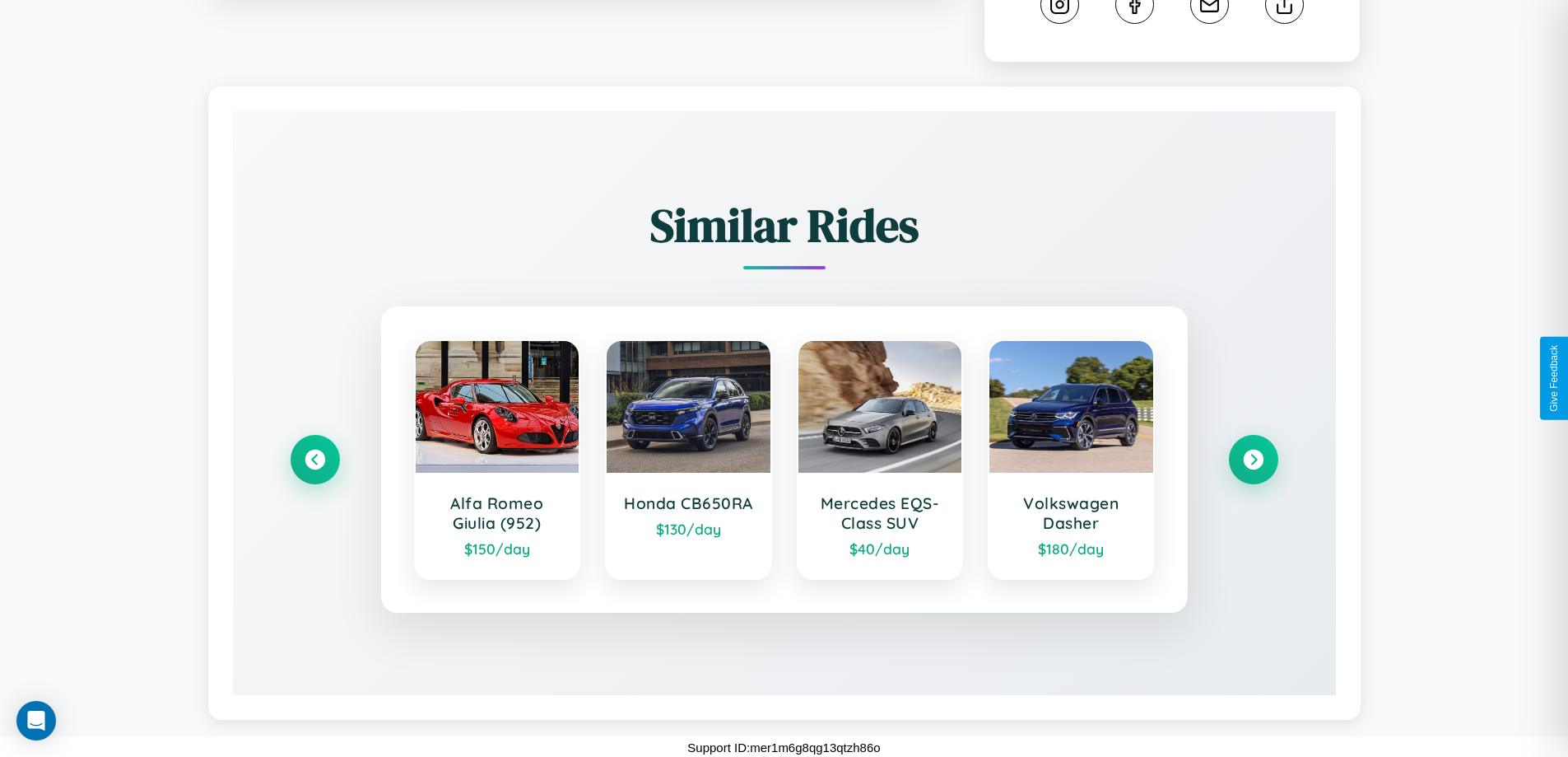
scroll to position [929, 0]
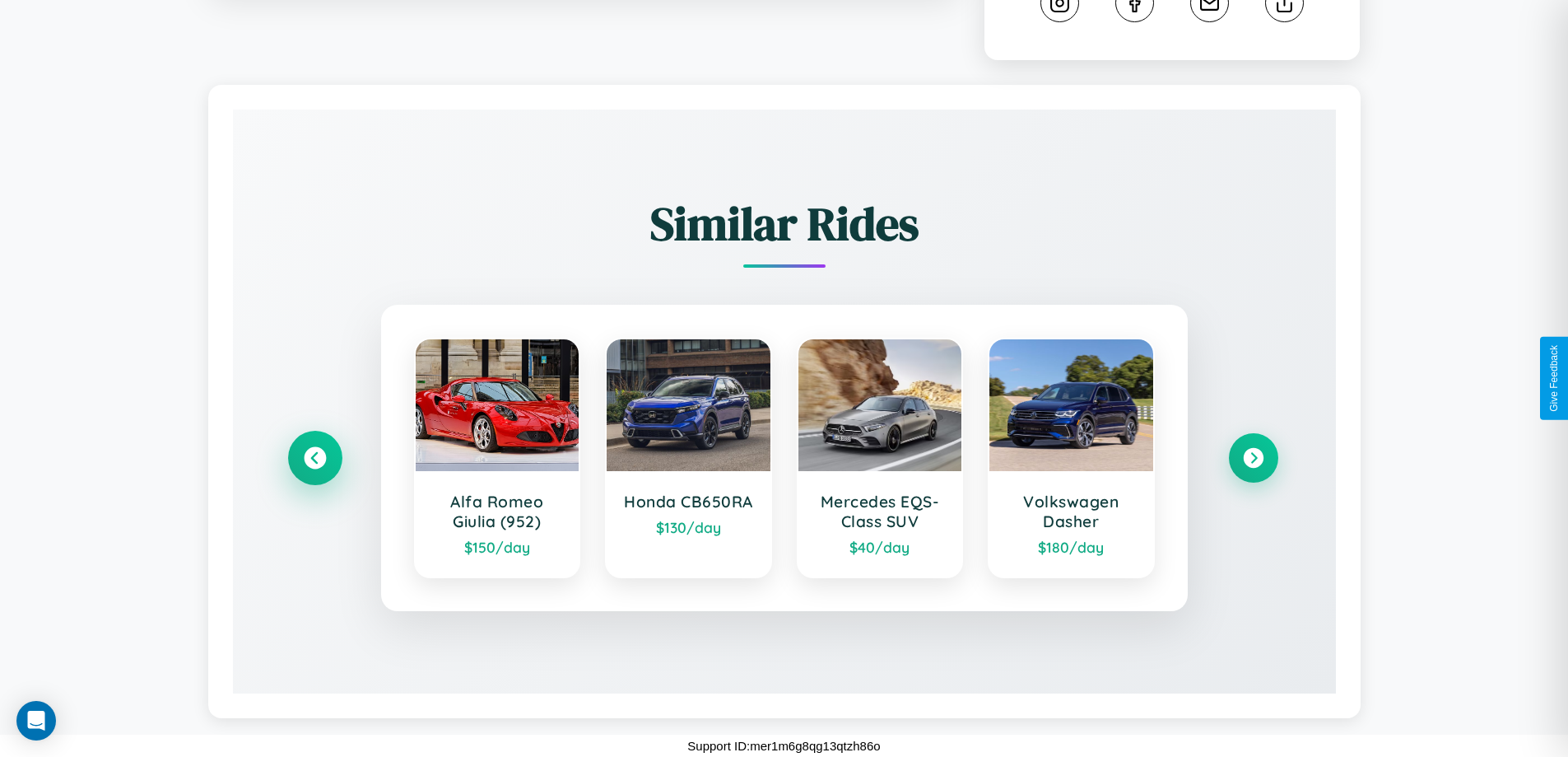
click at [314, 458] on icon at bounding box center [314, 458] width 22 height 22
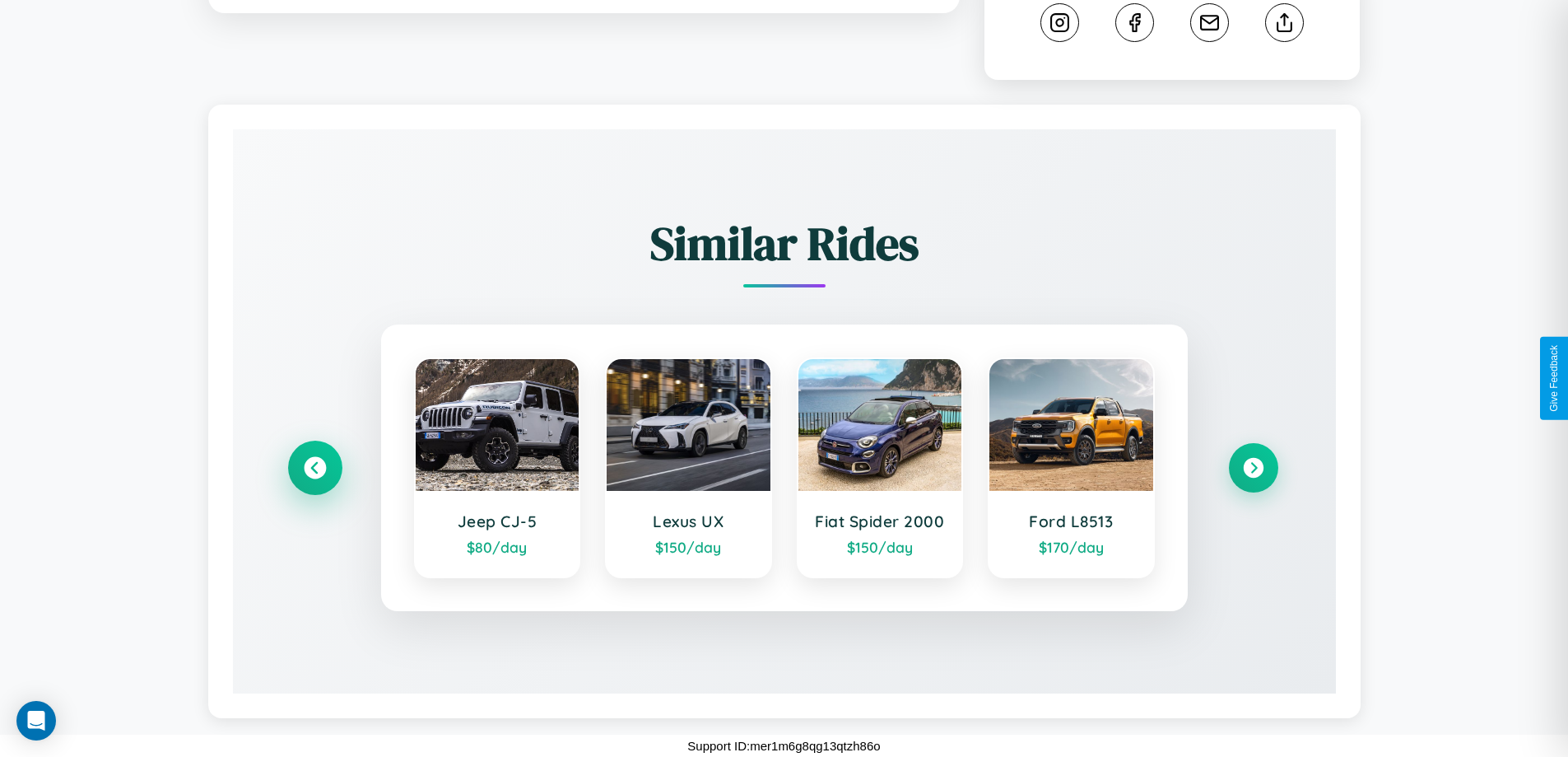
scroll to position [910, 0]
click at [314, 468] on icon at bounding box center [314, 467] width 22 height 22
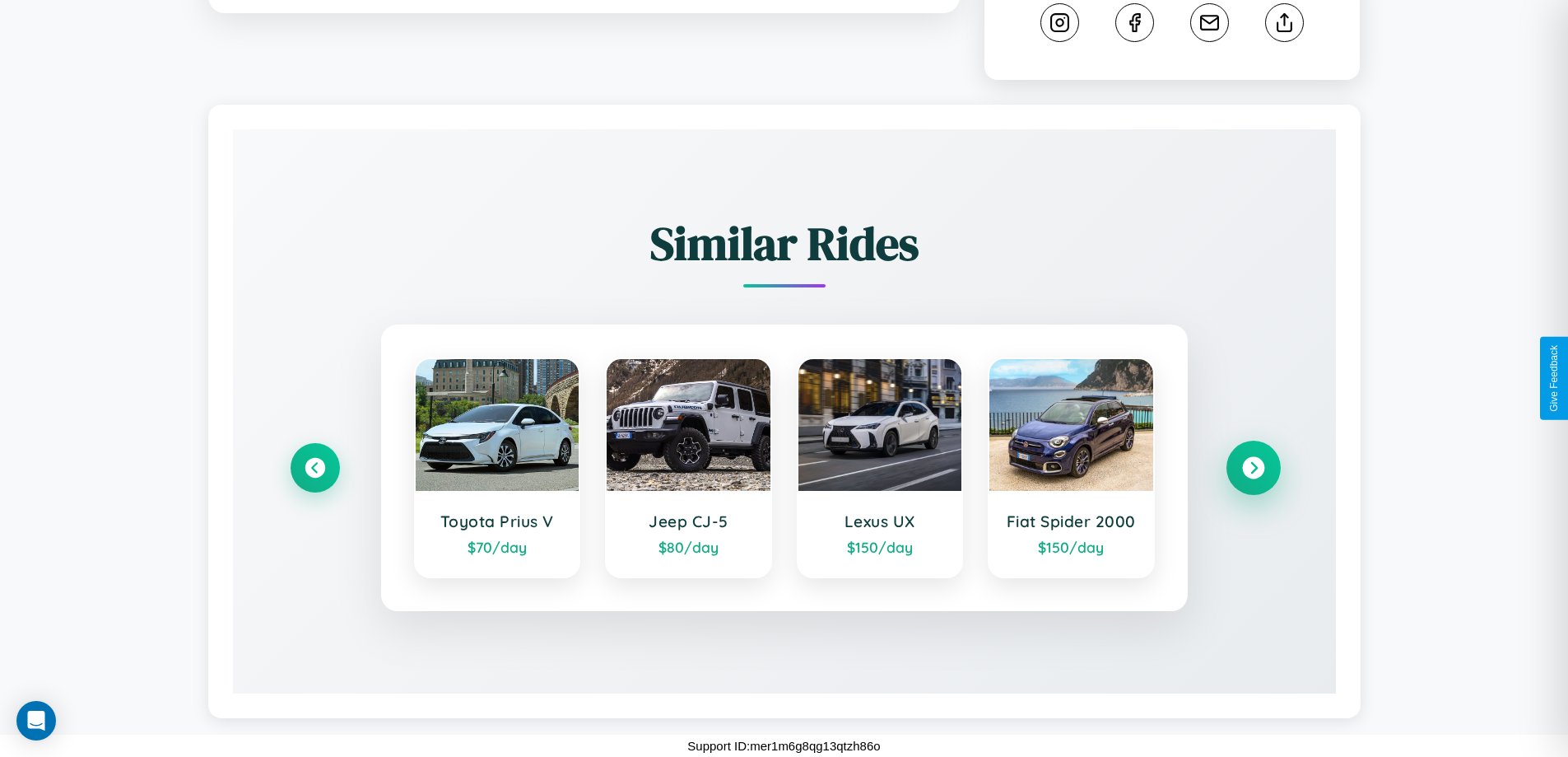
click at [1253, 468] on icon at bounding box center [1252, 467] width 22 height 22
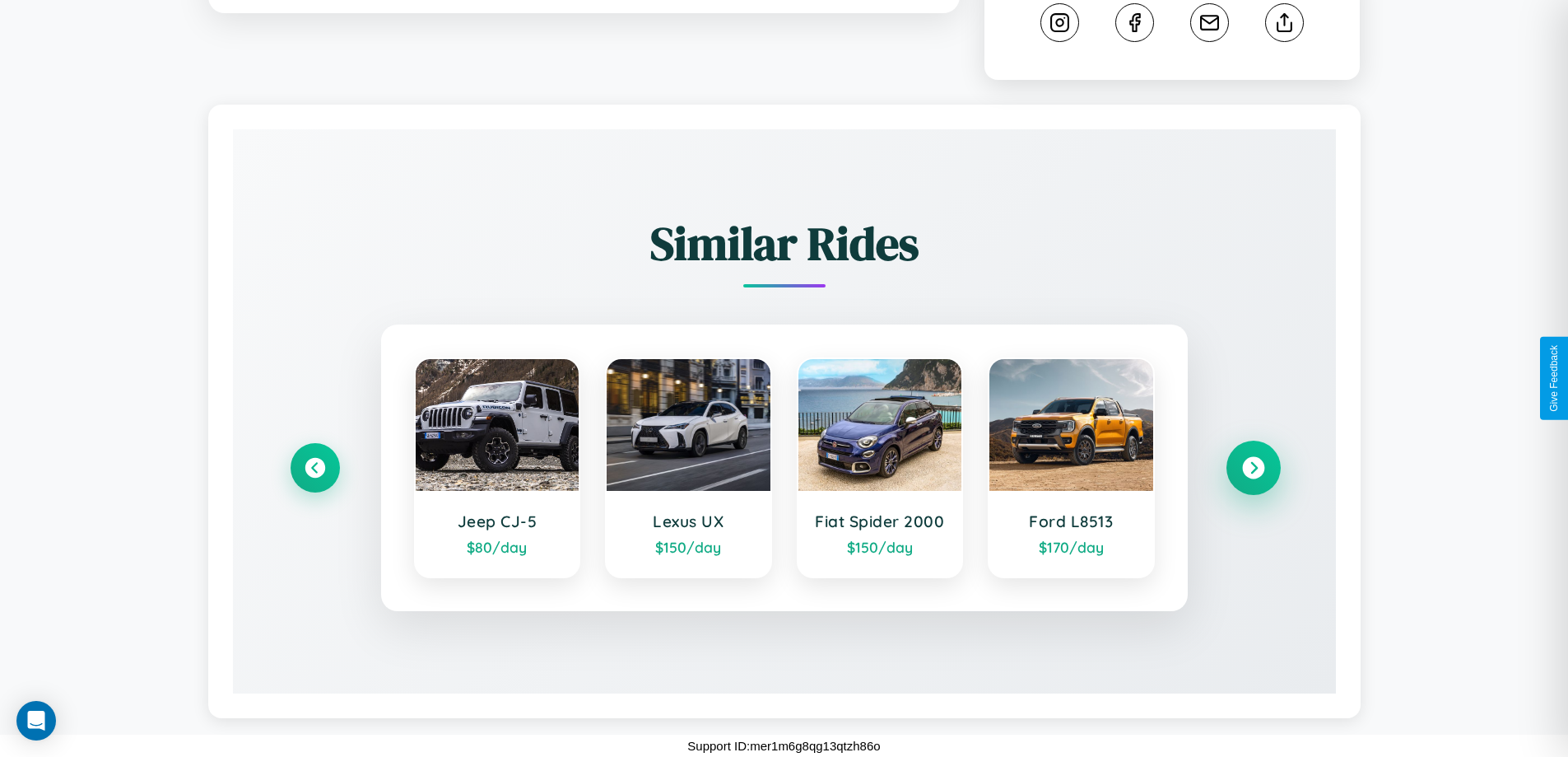
click at [1253, 468] on icon at bounding box center [1252, 467] width 22 height 22
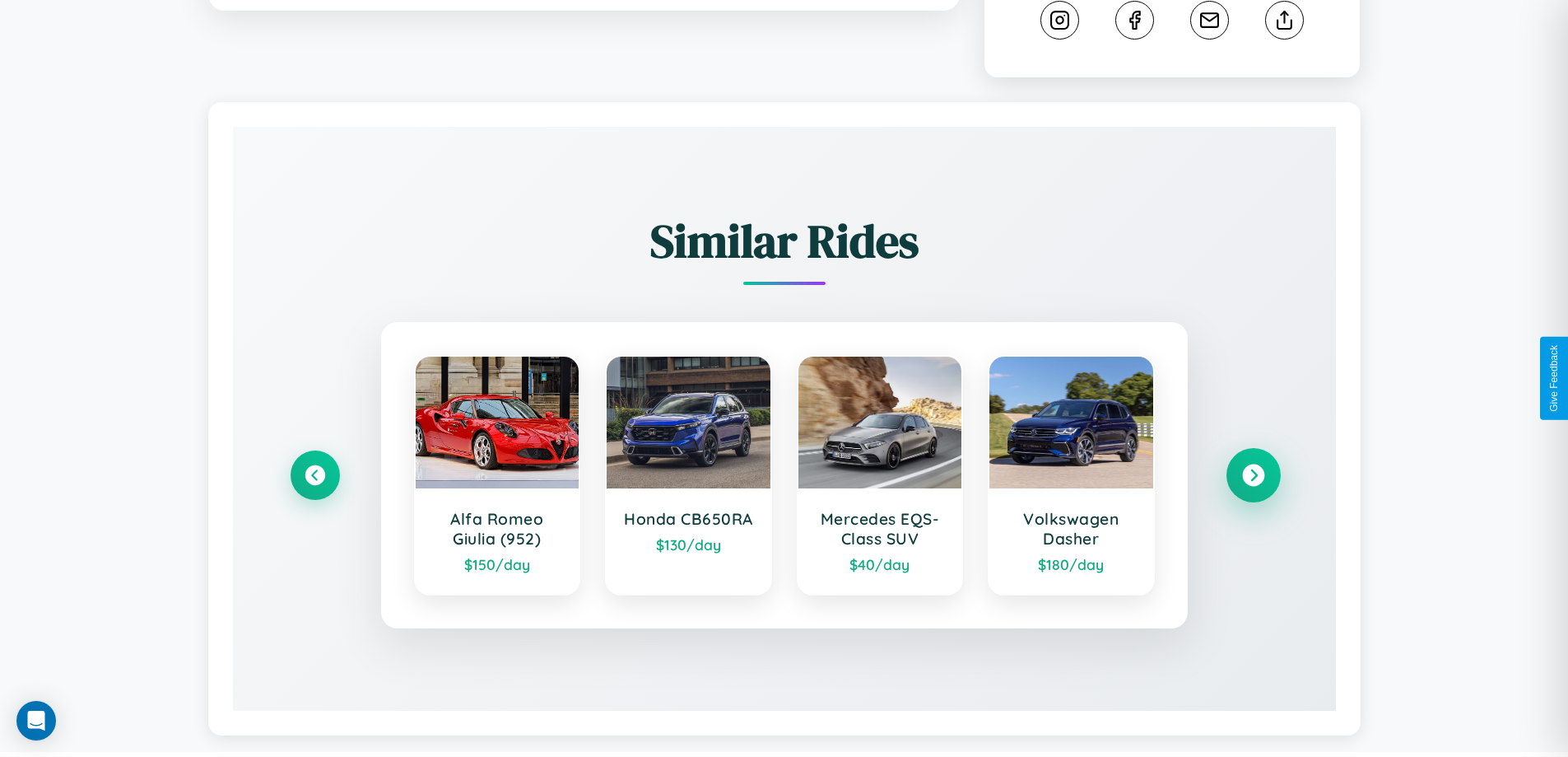
click at [1253, 478] on icon at bounding box center [1252, 475] width 22 height 22
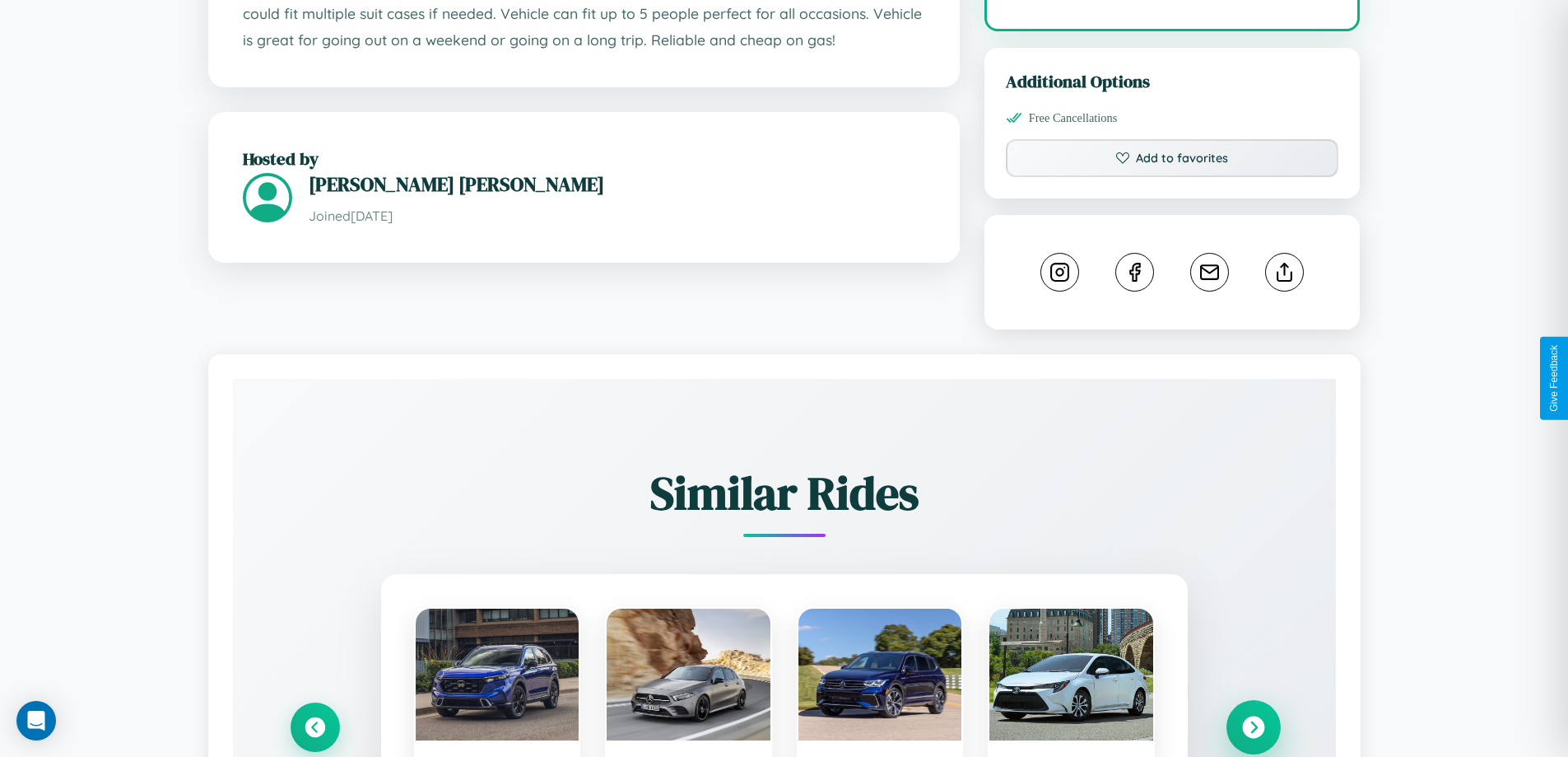
scroll to position [554, 0]
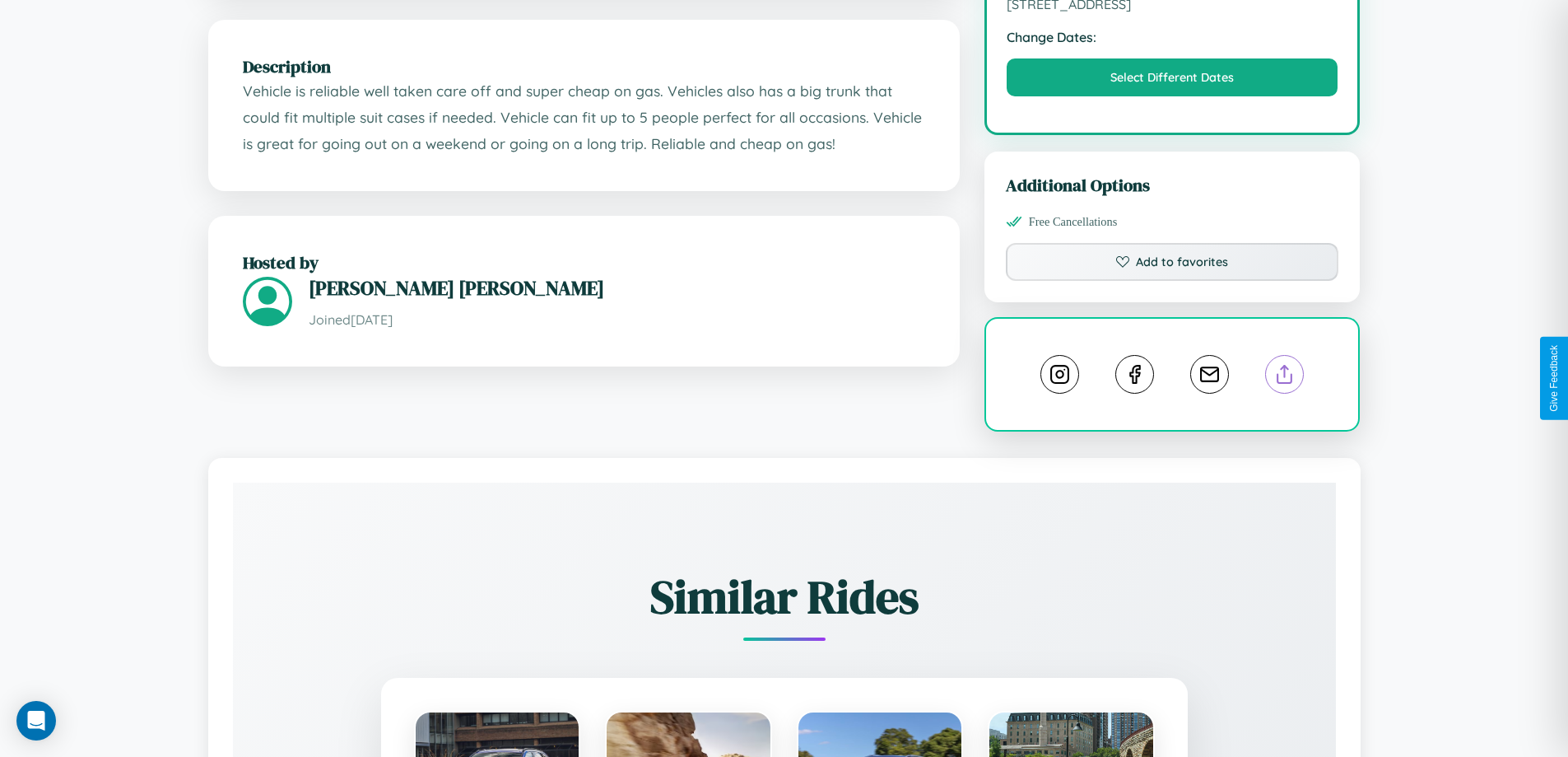
click at [1285, 376] on line at bounding box center [1285, 371] width 0 height 11
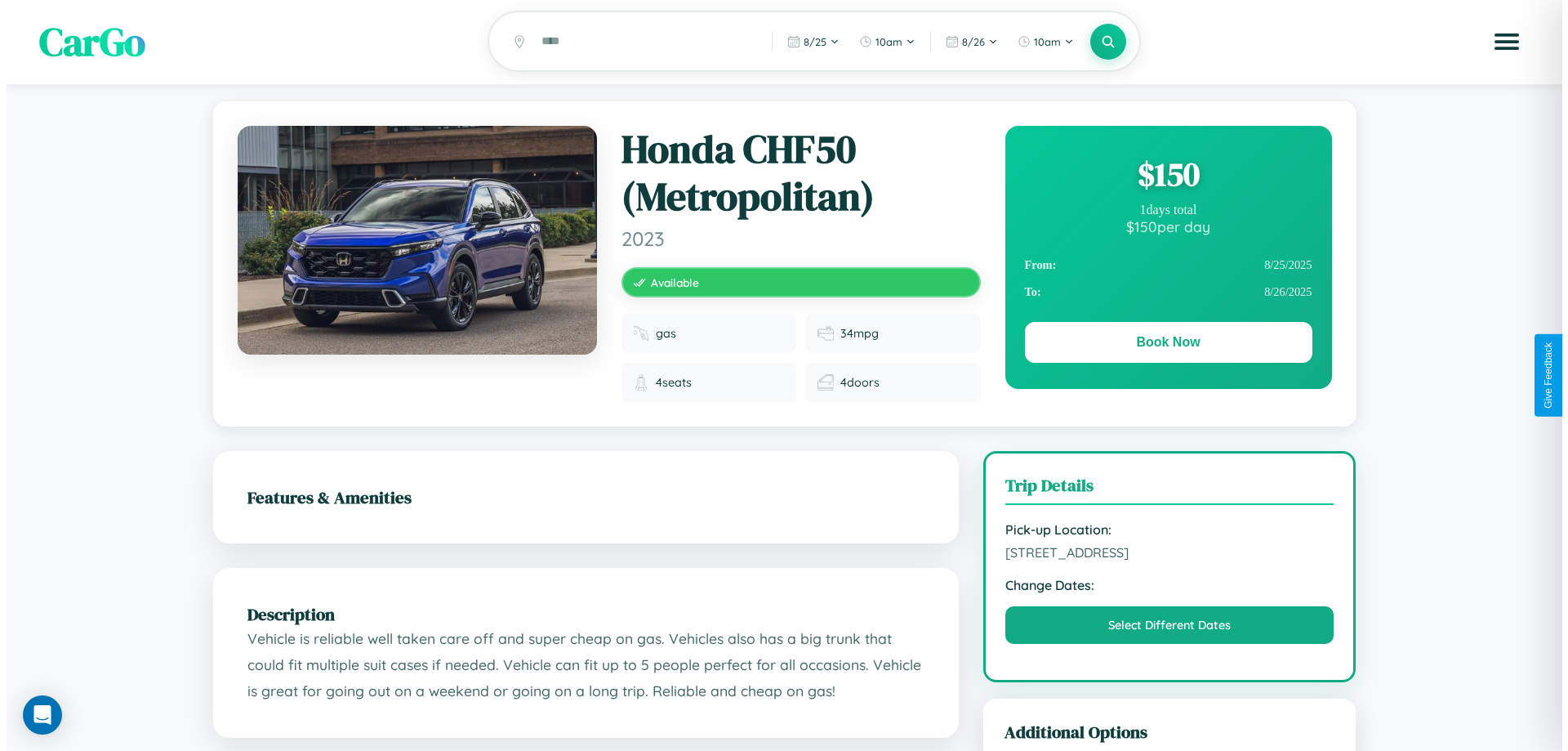
scroll to position [0, 0]
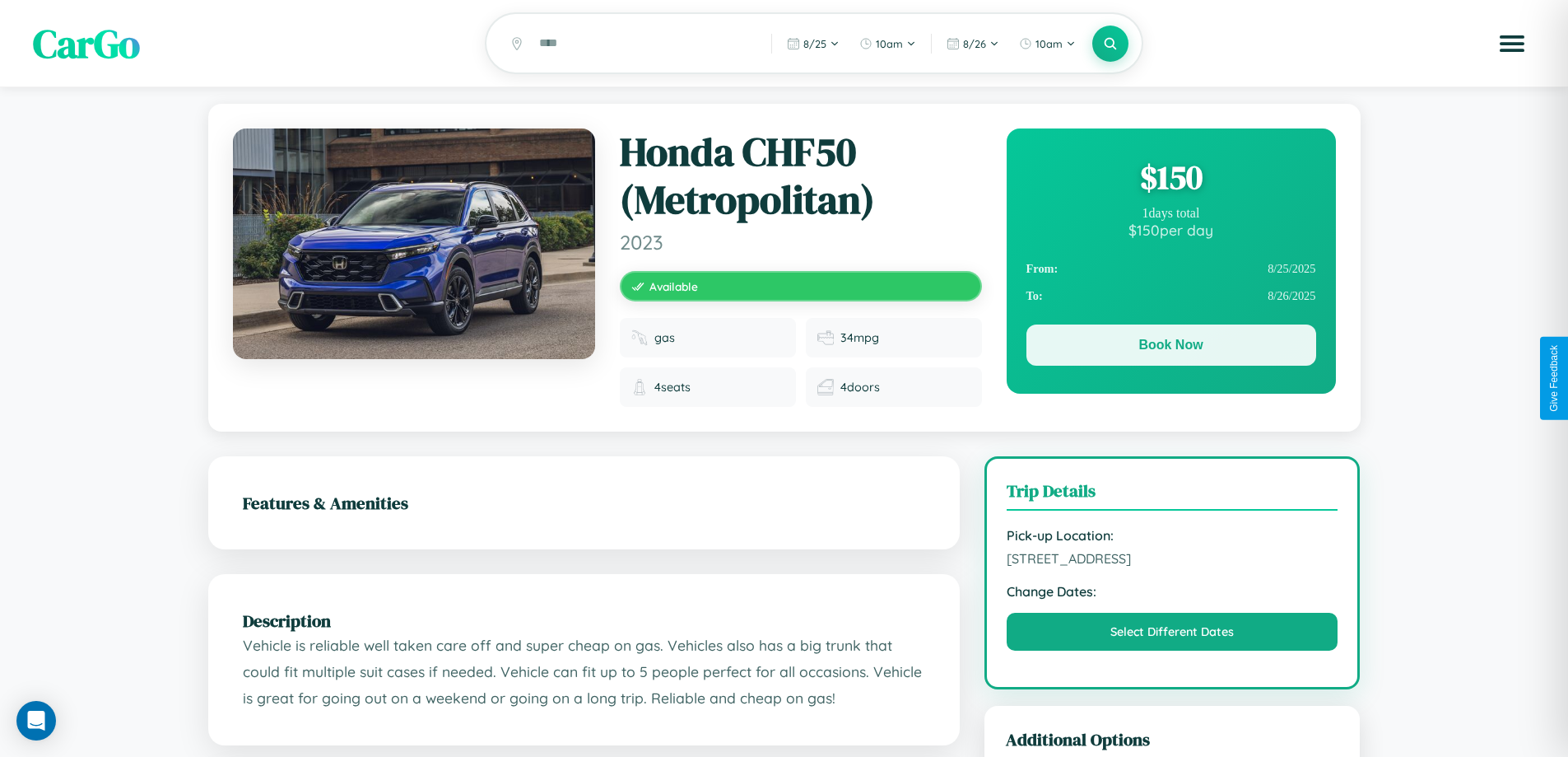
click at [1170, 348] on button "Book Now" at bounding box center [1171, 344] width 290 height 41
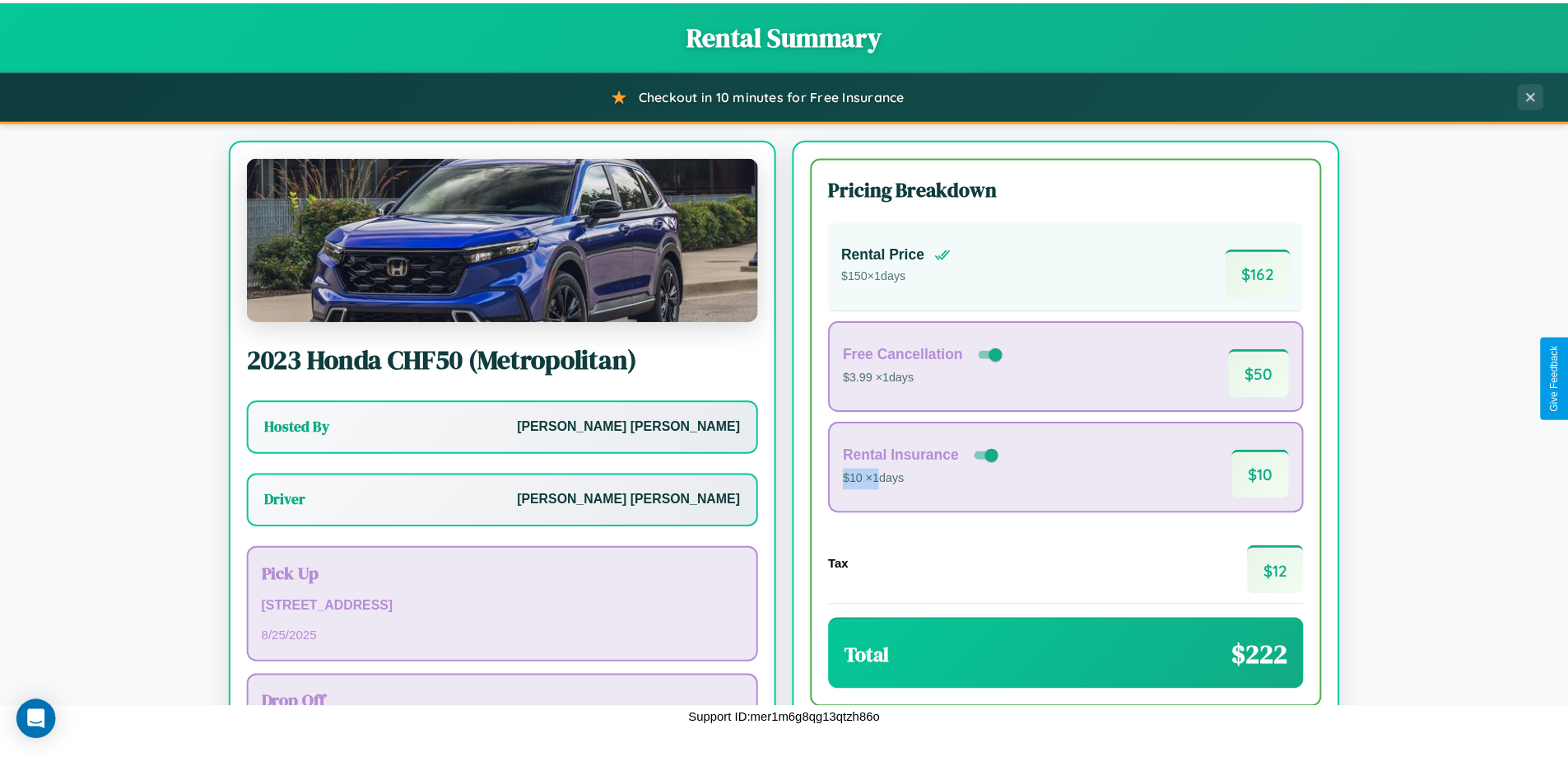
scroll to position [118, 0]
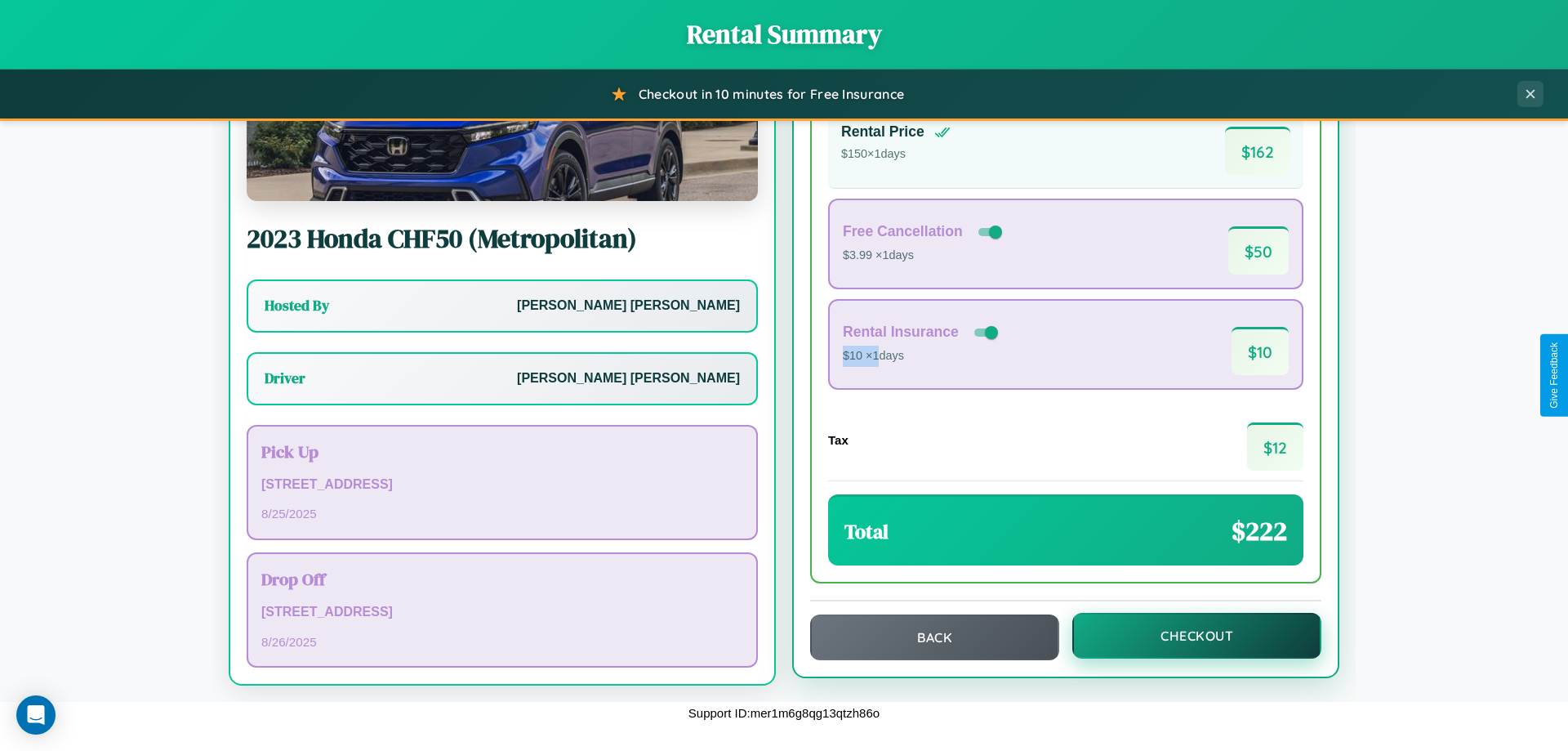
click at [1186, 635] on button "Checkout" at bounding box center [1196, 635] width 249 height 46
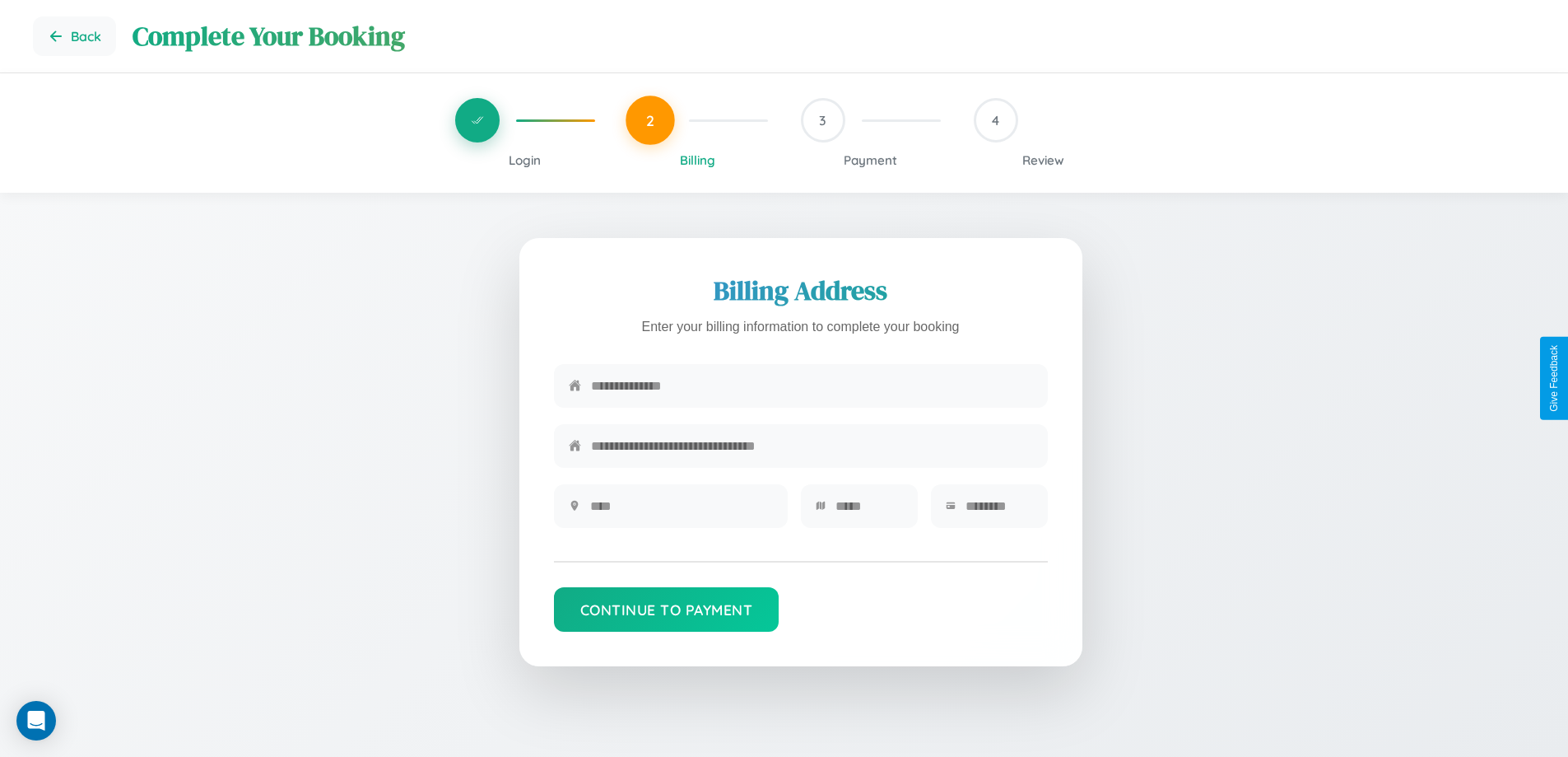
click at [811, 388] on input "text" at bounding box center [811, 386] width 442 height 41
type input "**********"
click at [681, 512] on input "text" at bounding box center [681, 506] width 183 height 41
type input "********"
click at [868, 512] on input "text" at bounding box center [868, 506] width 67 height 41
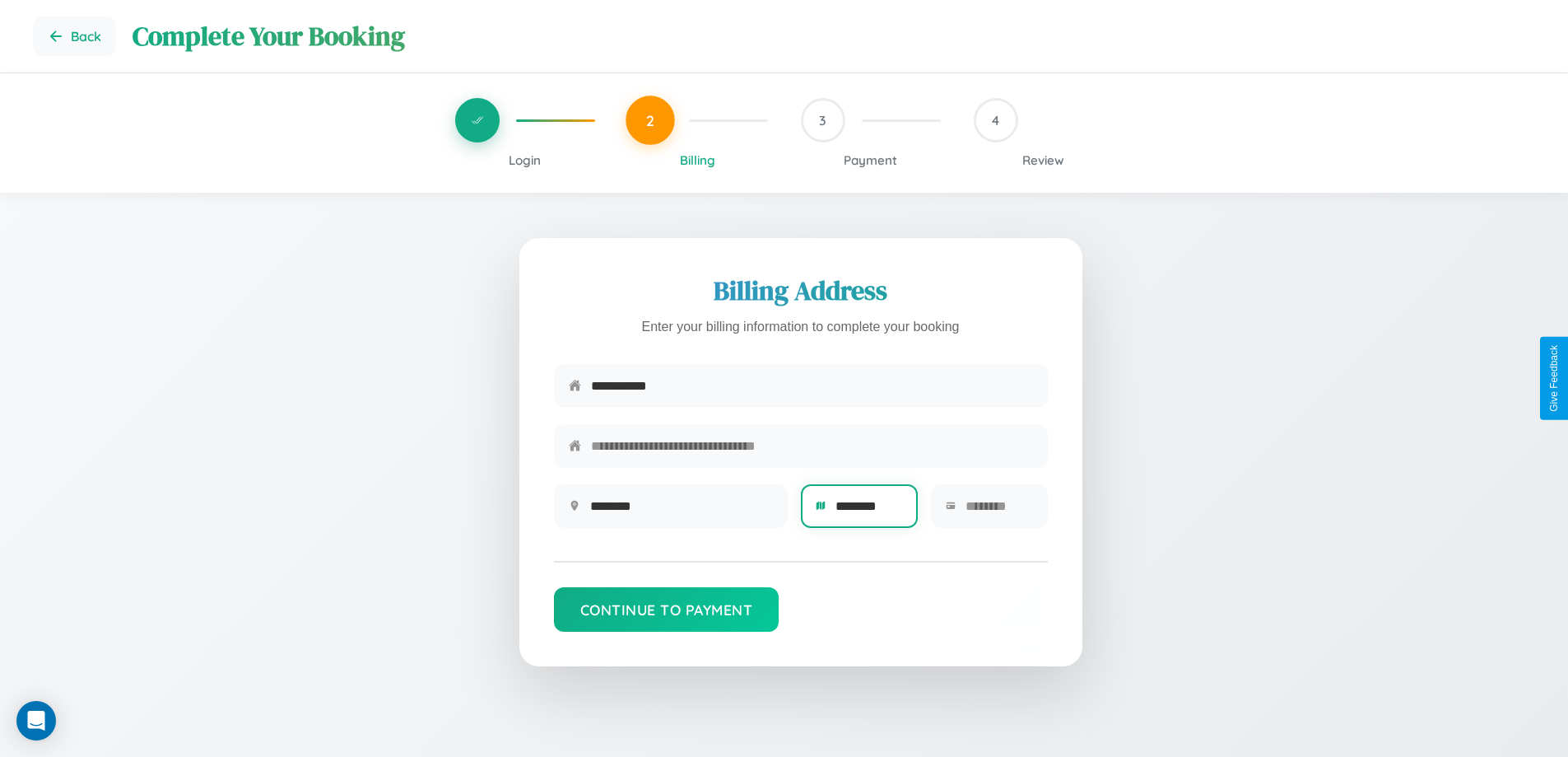
type input "********"
click at [998, 512] on input "text" at bounding box center [998, 506] width 67 height 41
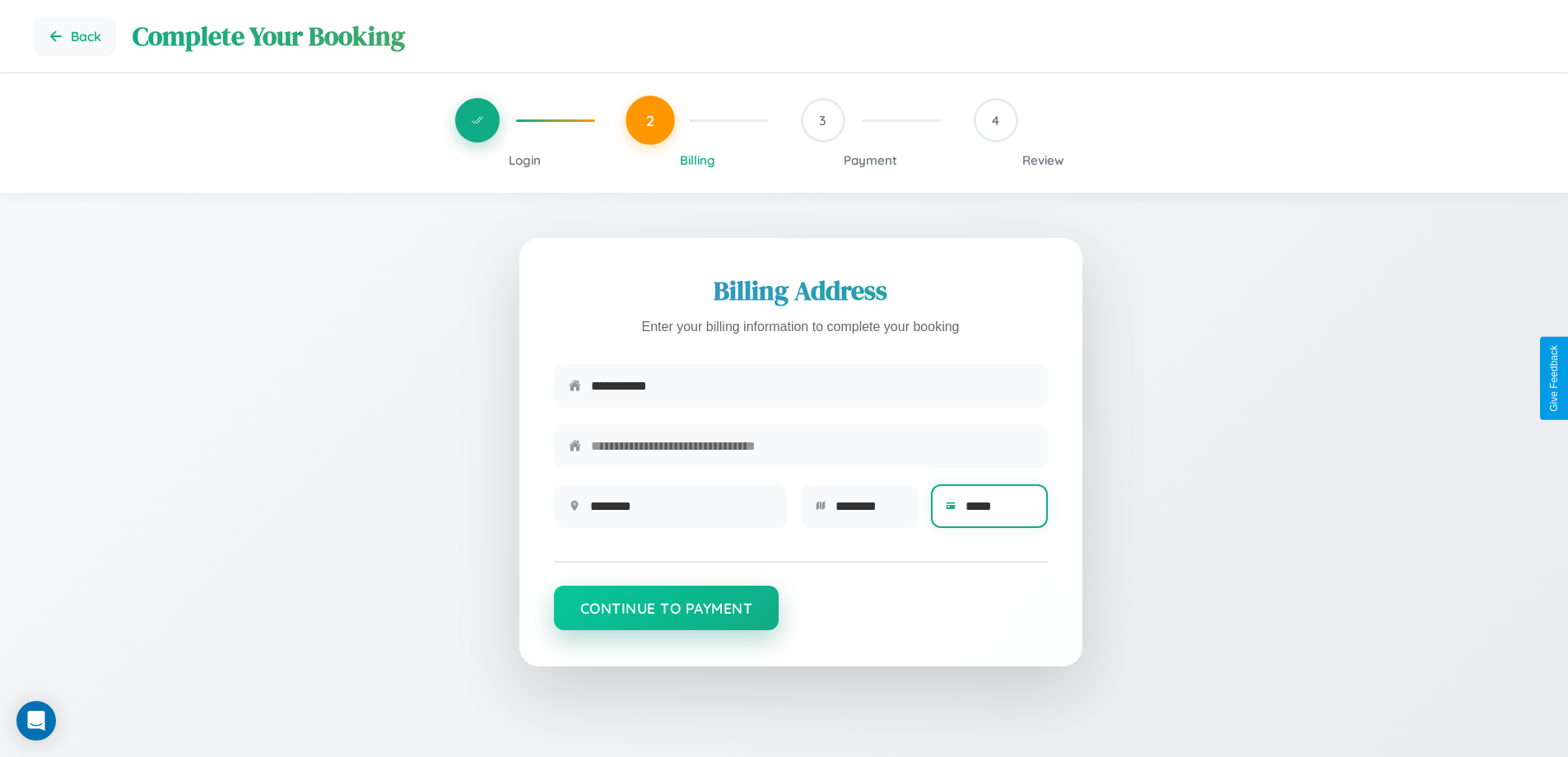
type input "*****"
click at [666, 616] on button "Continue to Payment" at bounding box center [667, 607] width 225 height 45
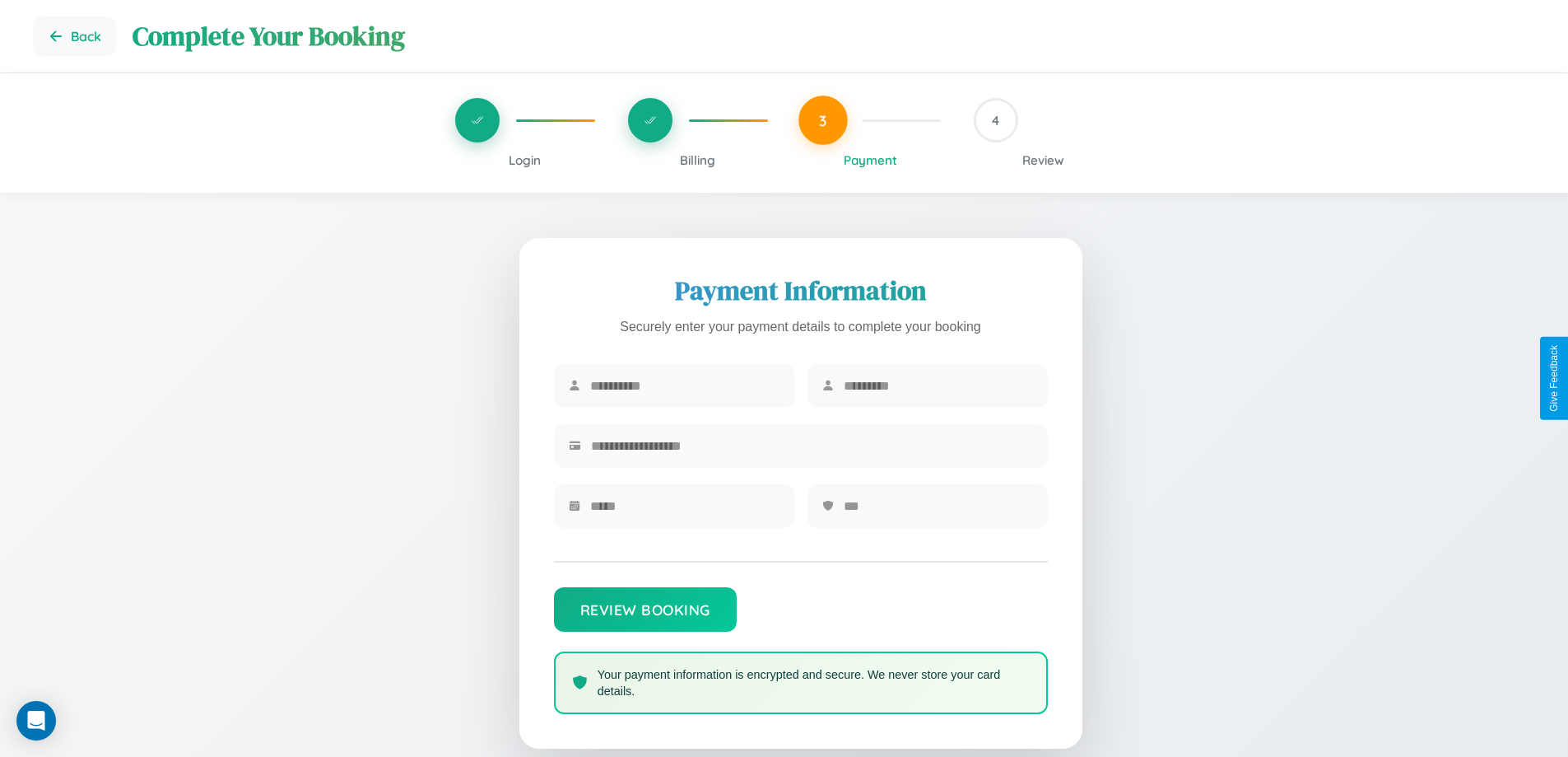
click at [684, 387] on input "text" at bounding box center [685, 386] width 189 height 41
type input "*******"
click at [937, 387] on input "text" at bounding box center [938, 386] width 189 height 41
type input "***"
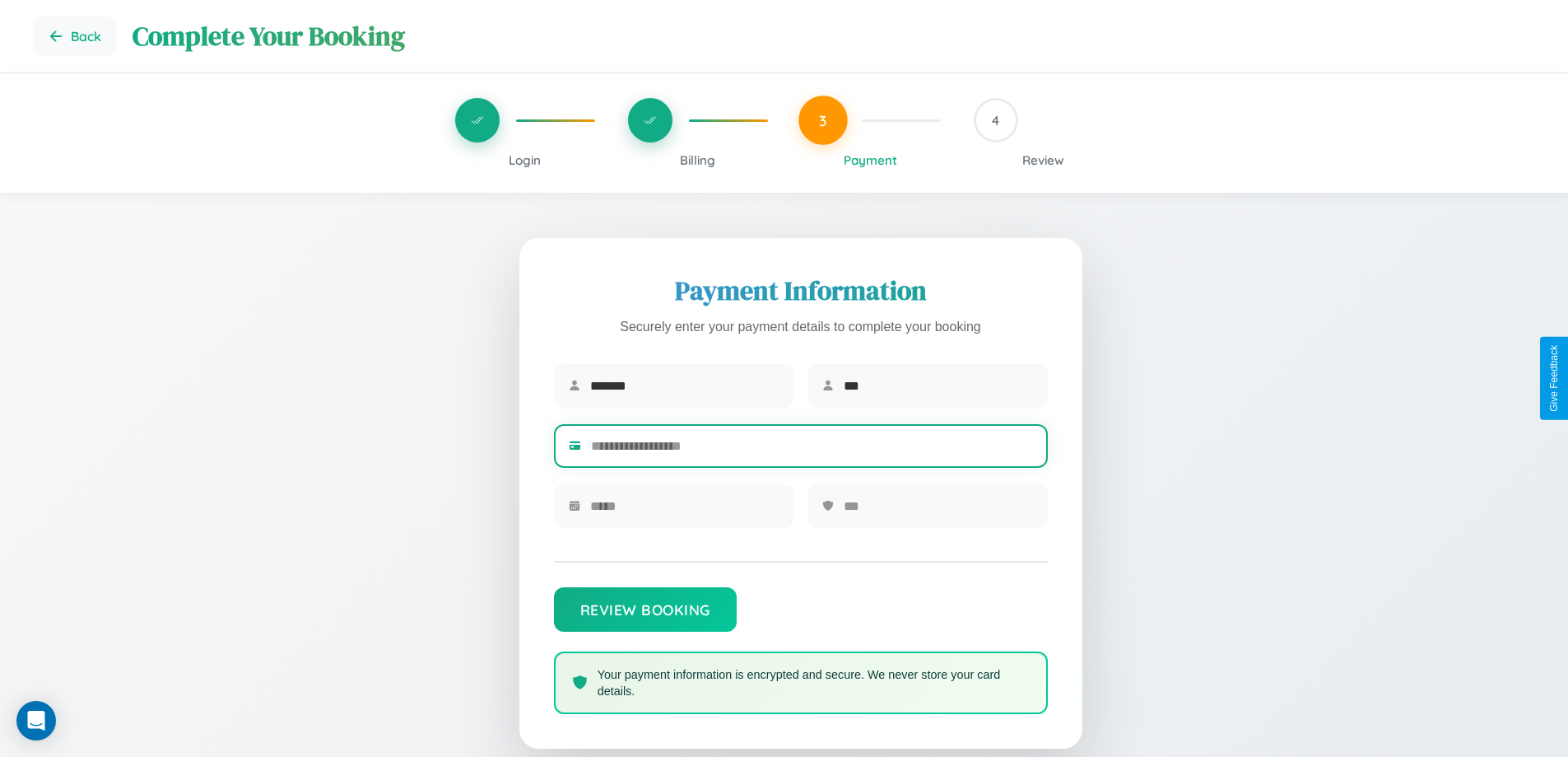
click at [811, 449] on input "text" at bounding box center [811, 445] width 442 height 41
type input "**********"
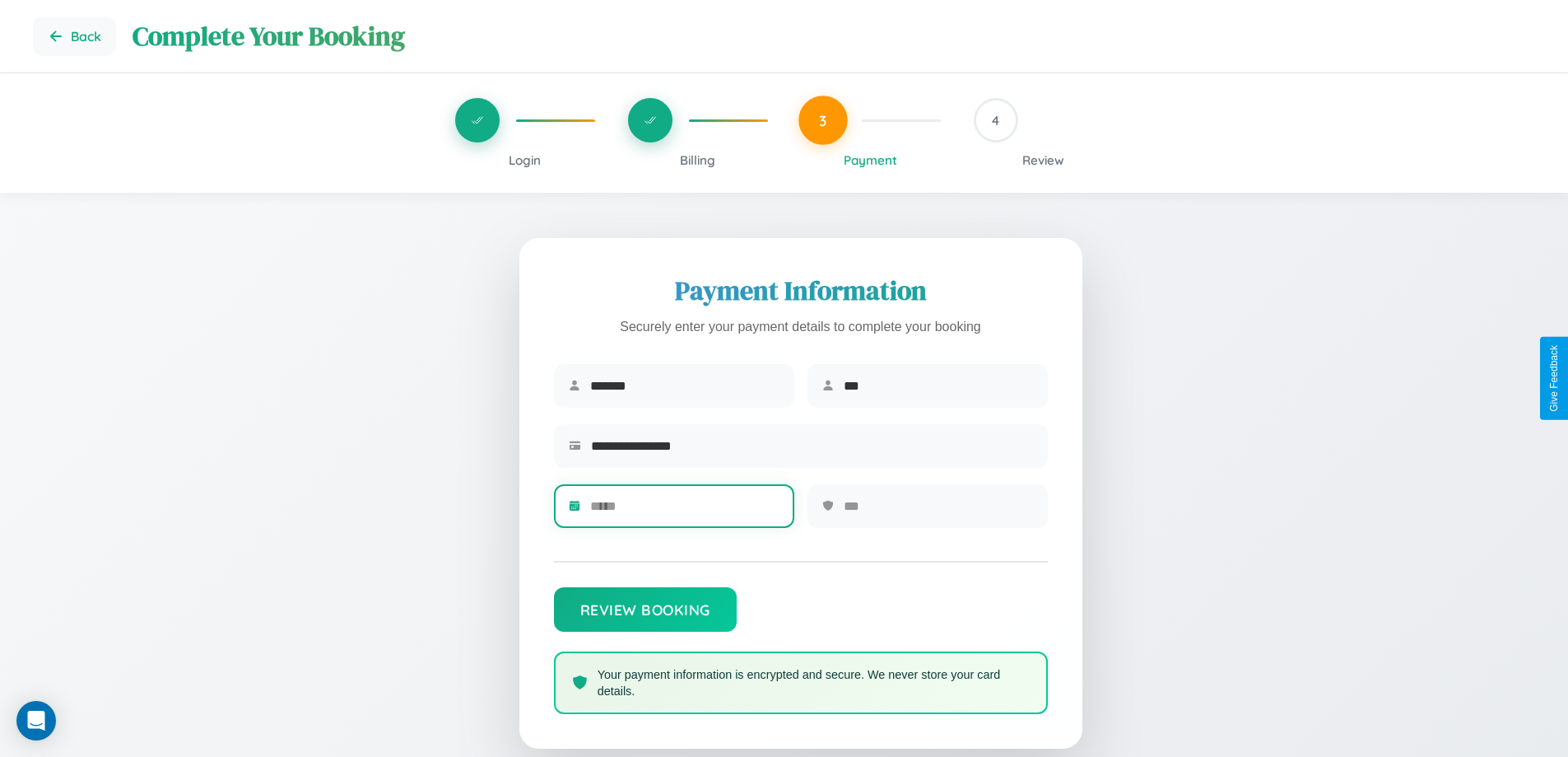
click at [684, 512] on input "text" at bounding box center [685, 506] width 189 height 41
type input "*****"
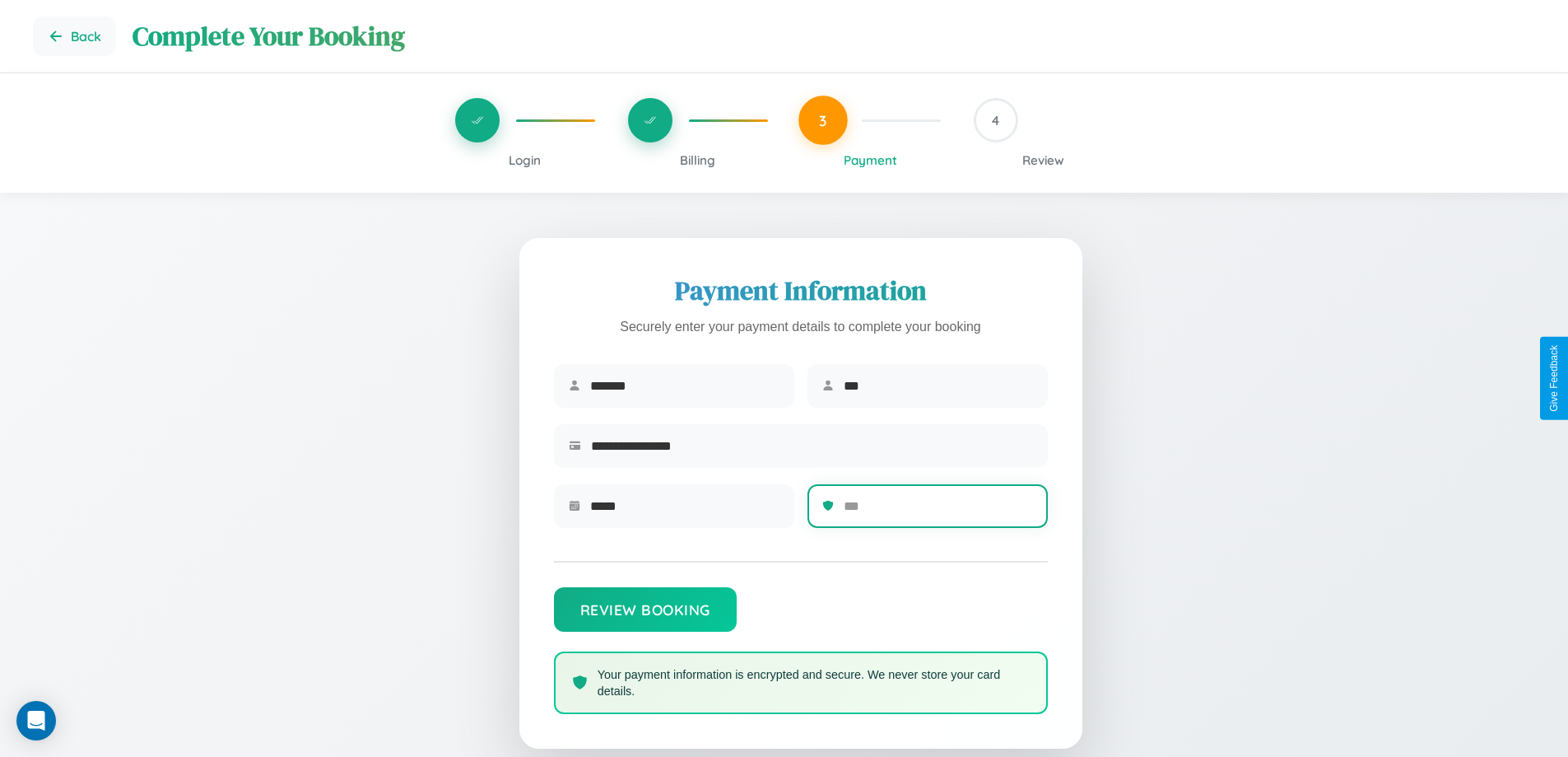
click at [937, 512] on input "text" at bounding box center [938, 506] width 189 height 41
type input "***"
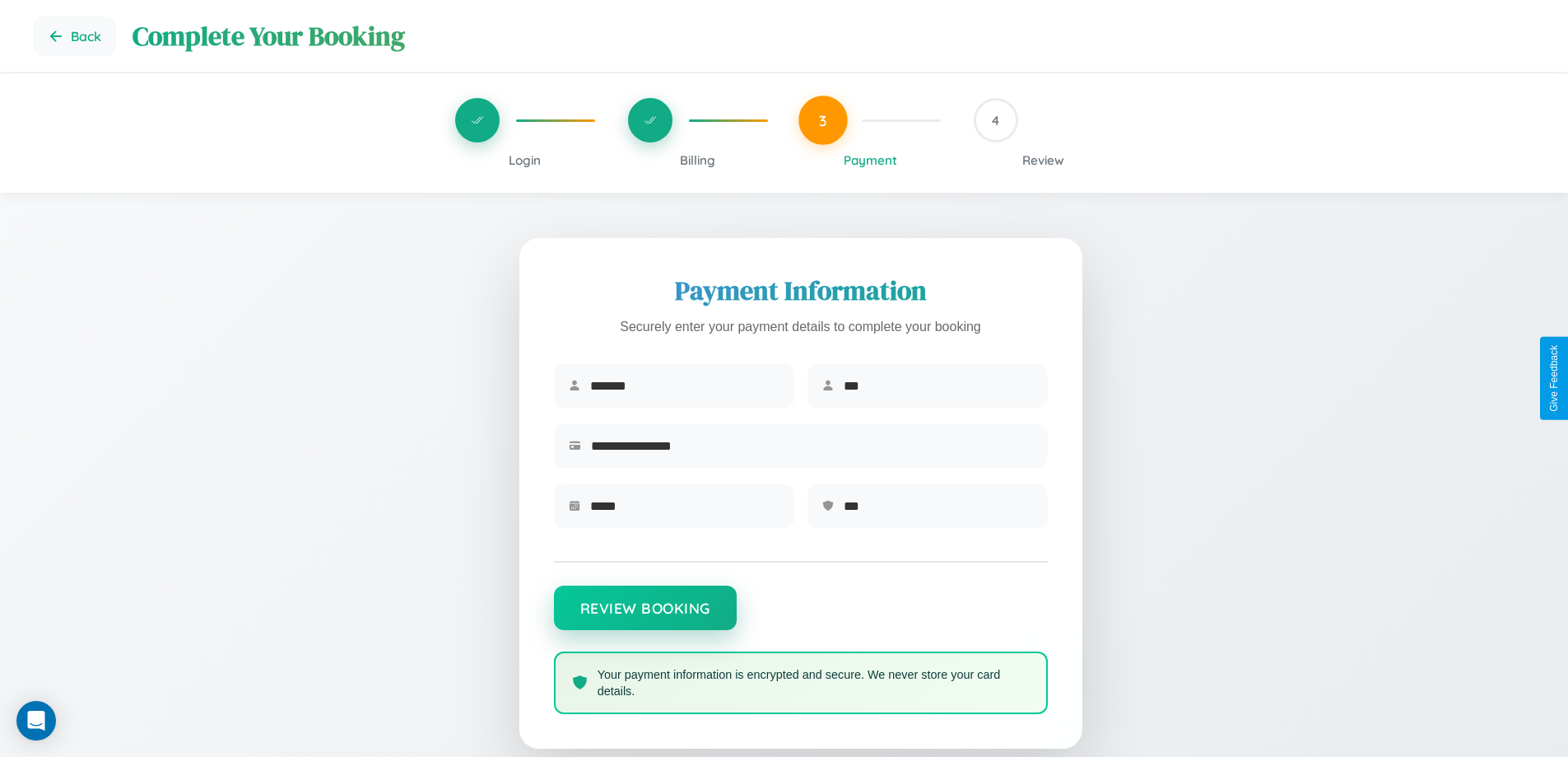
click at [644, 616] on button "Review Booking" at bounding box center [645, 607] width 183 height 45
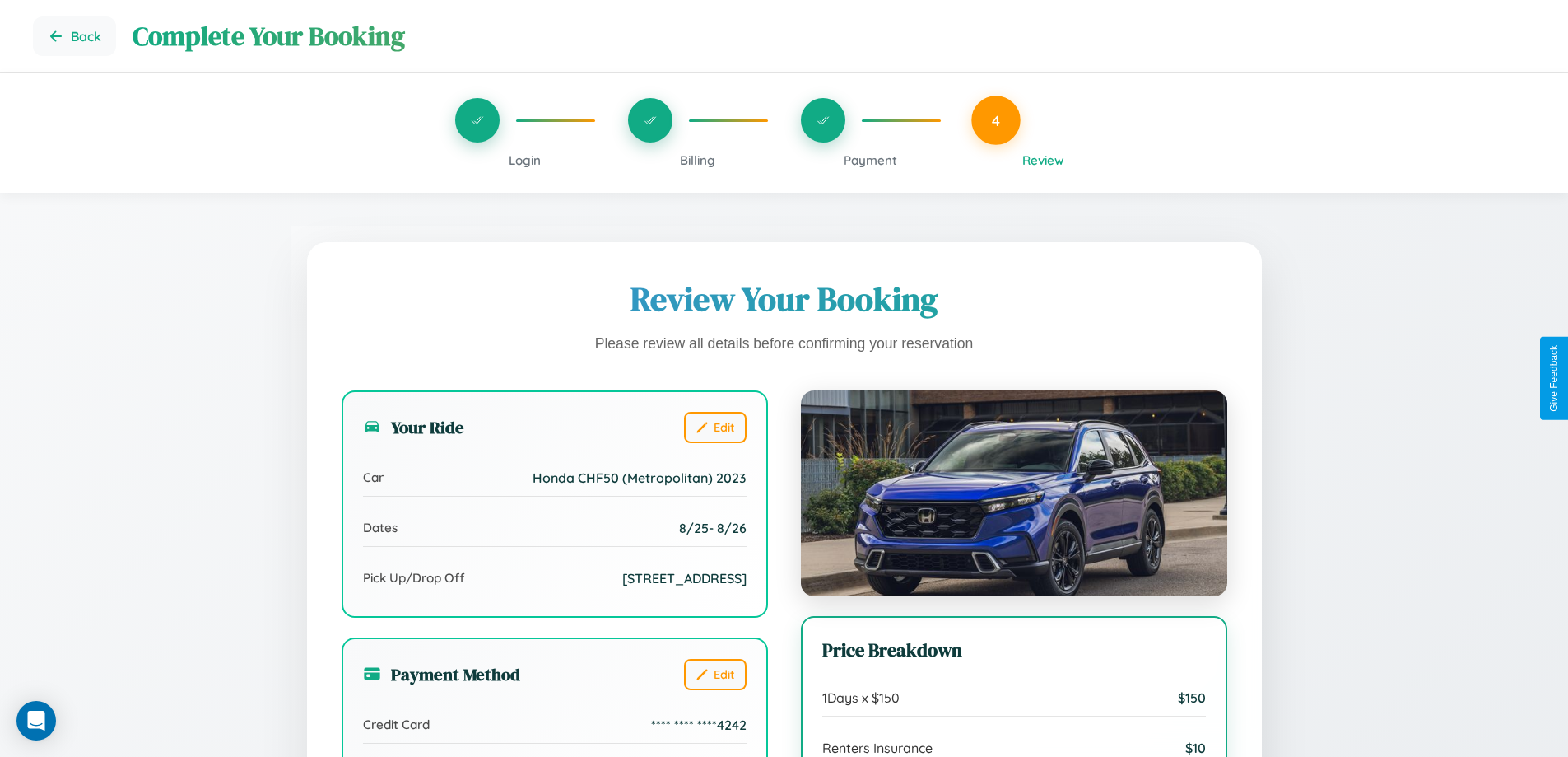
scroll to position [184, 0]
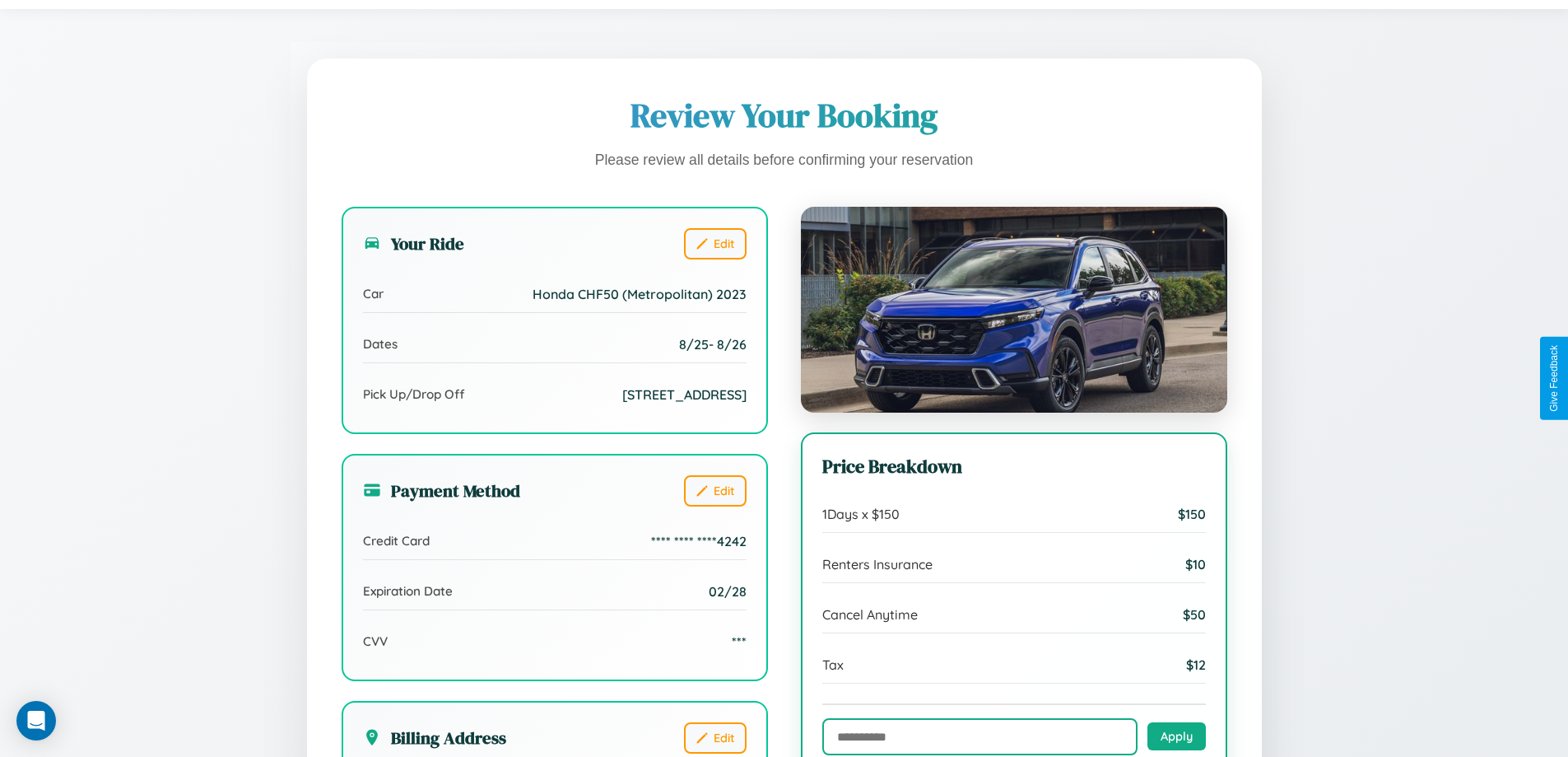
click at [979, 737] on input "text" at bounding box center [979, 736] width 315 height 37
type input "**********"
click at [1176, 736] on button "Apply" at bounding box center [1176, 735] width 59 height 28
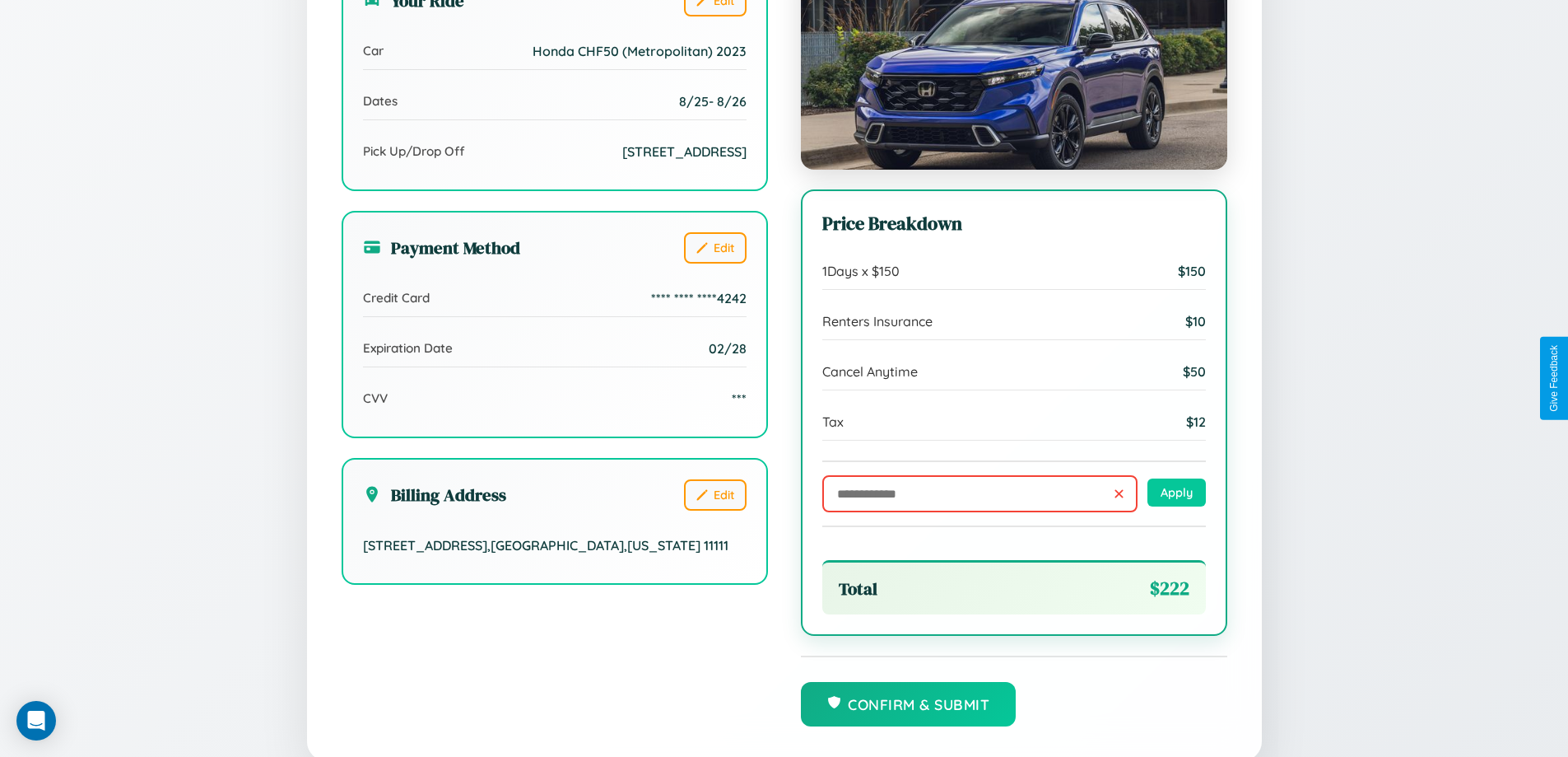
scroll to position [504, 0]
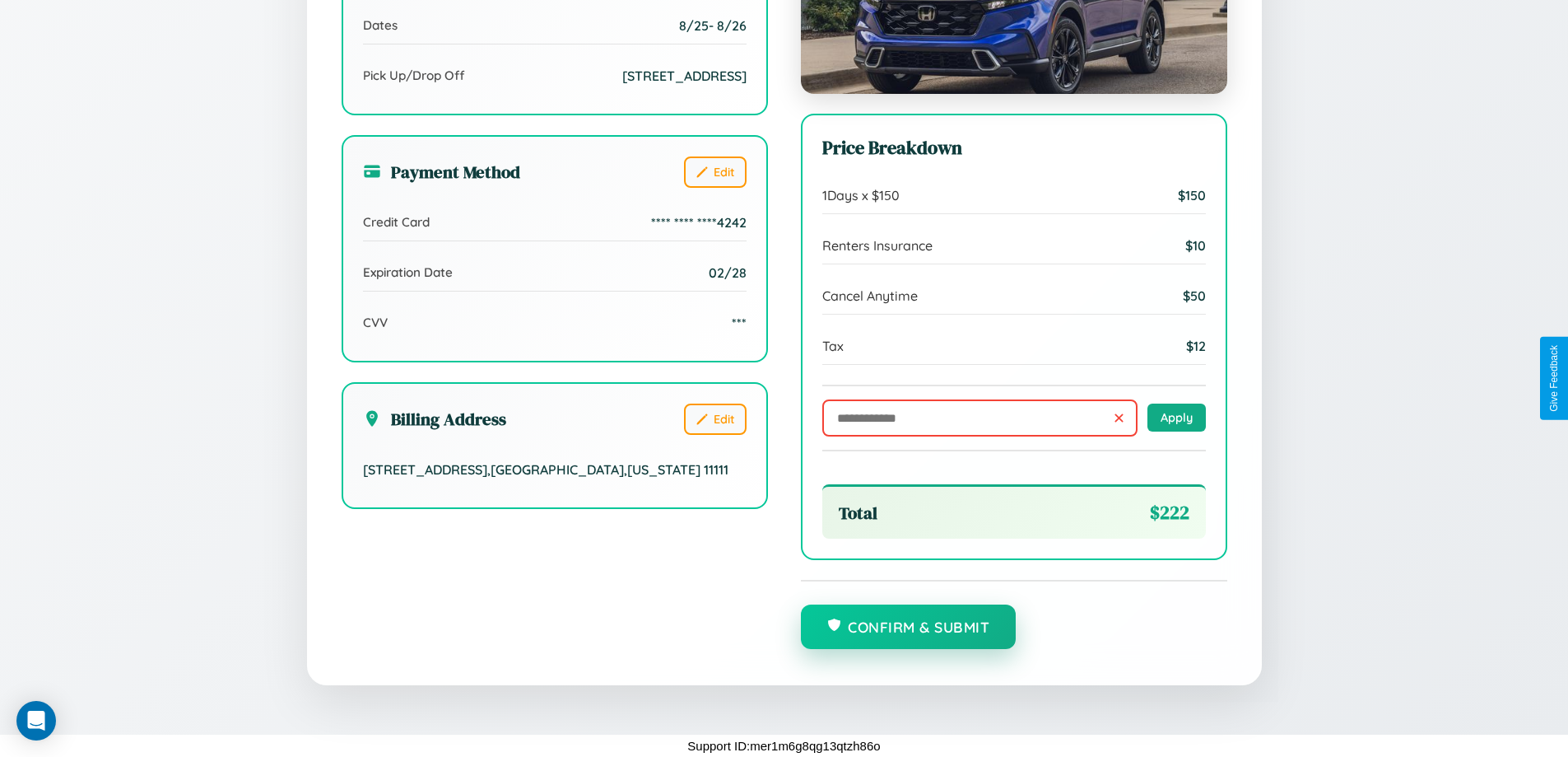
click at [908, 626] on button "Confirm & Submit" at bounding box center [909, 626] width 216 height 45
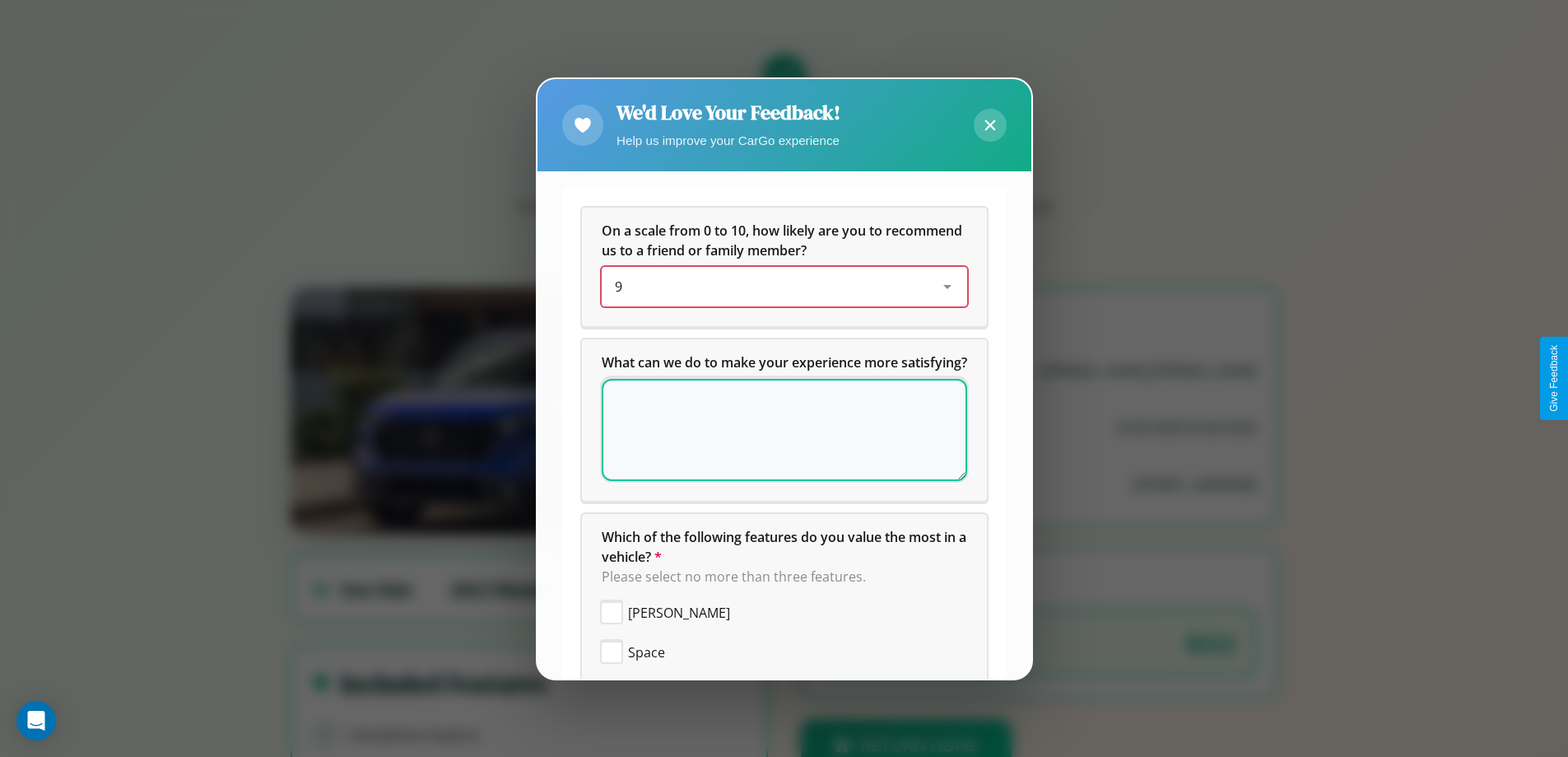
click at [777, 286] on div "9" at bounding box center [771, 286] width 312 height 20
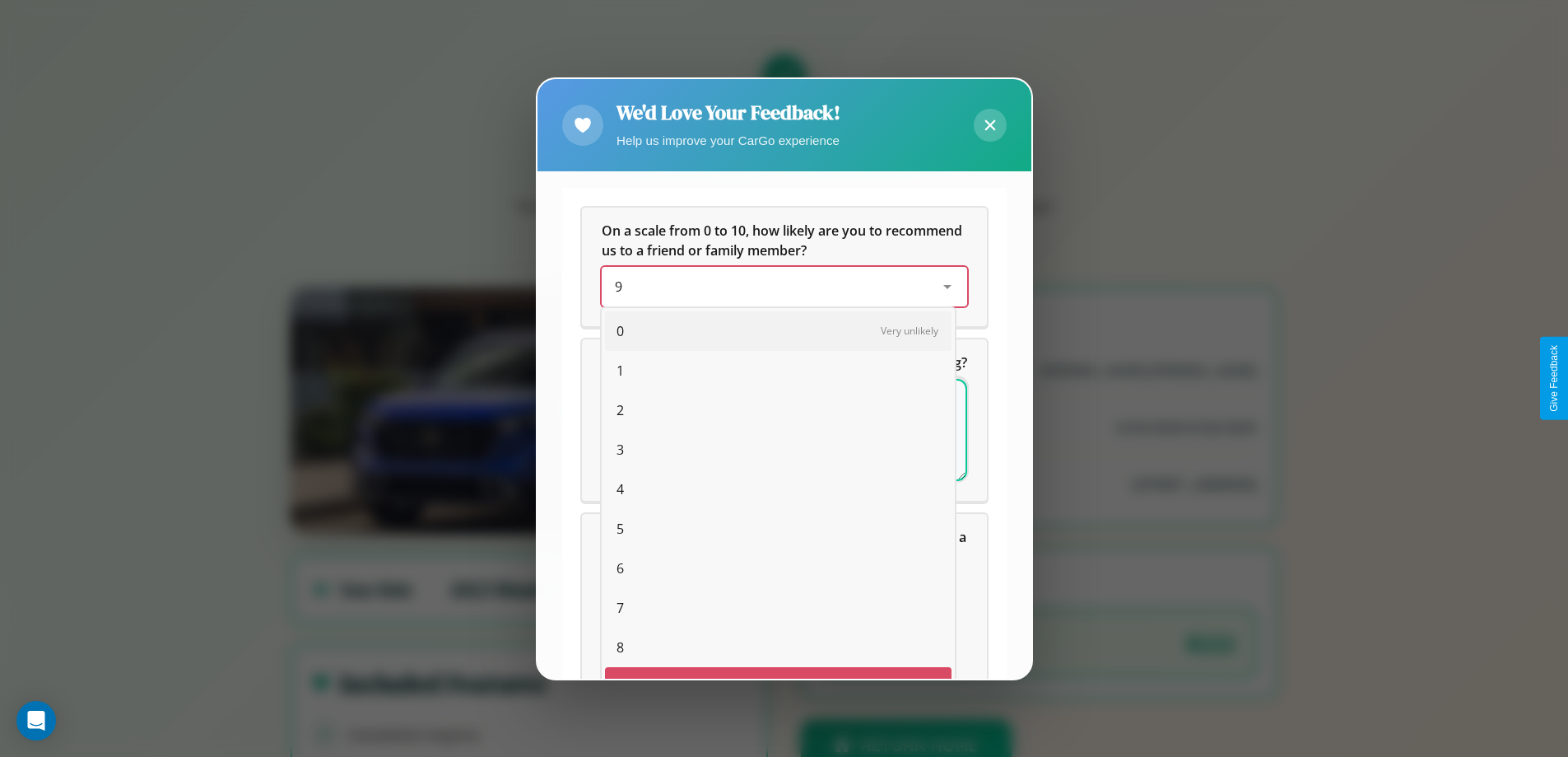
scroll to position [28, 67]
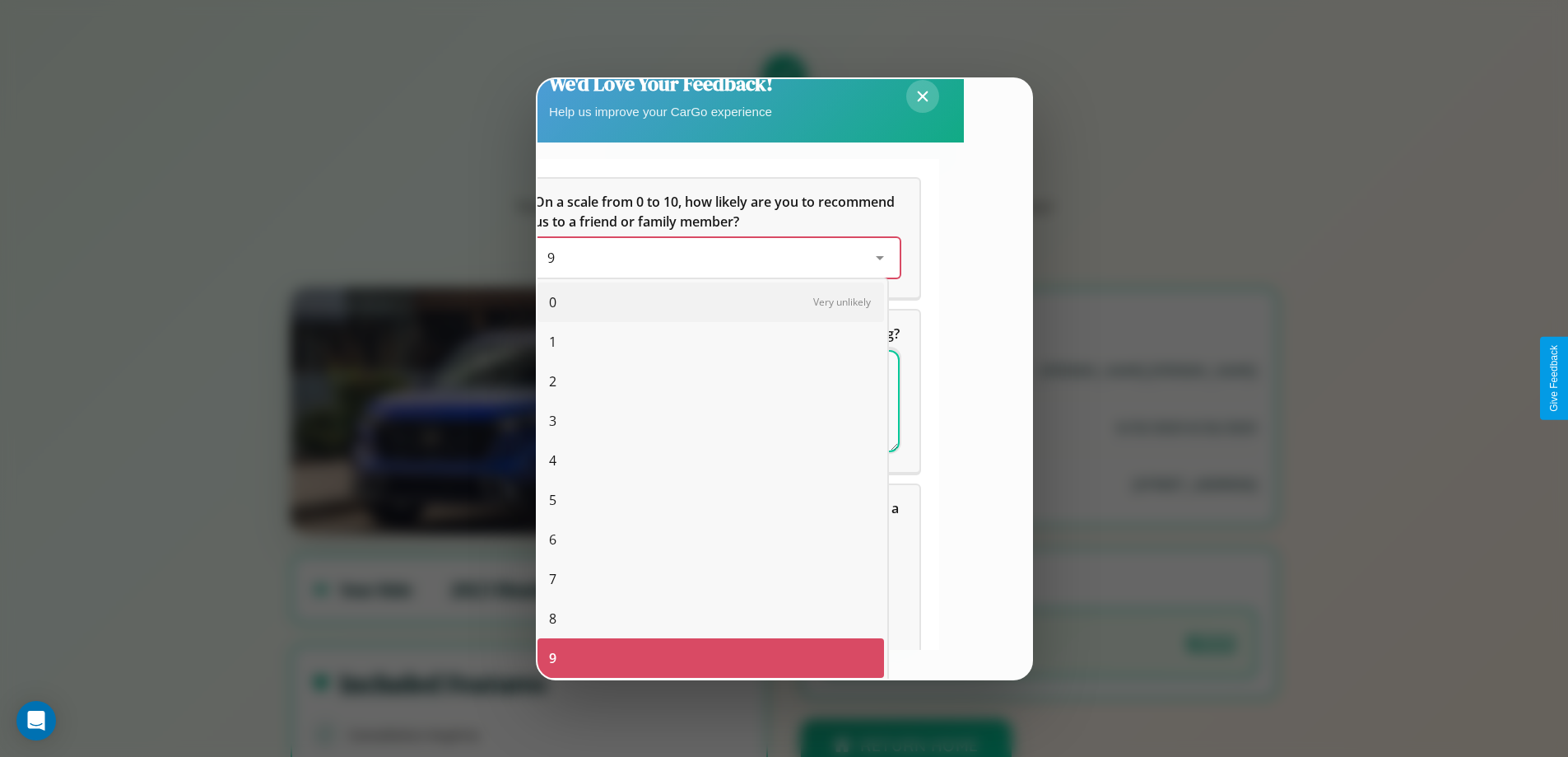
click at [552, 460] on span "4" at bounding box center [553, 460] width 8 height 20
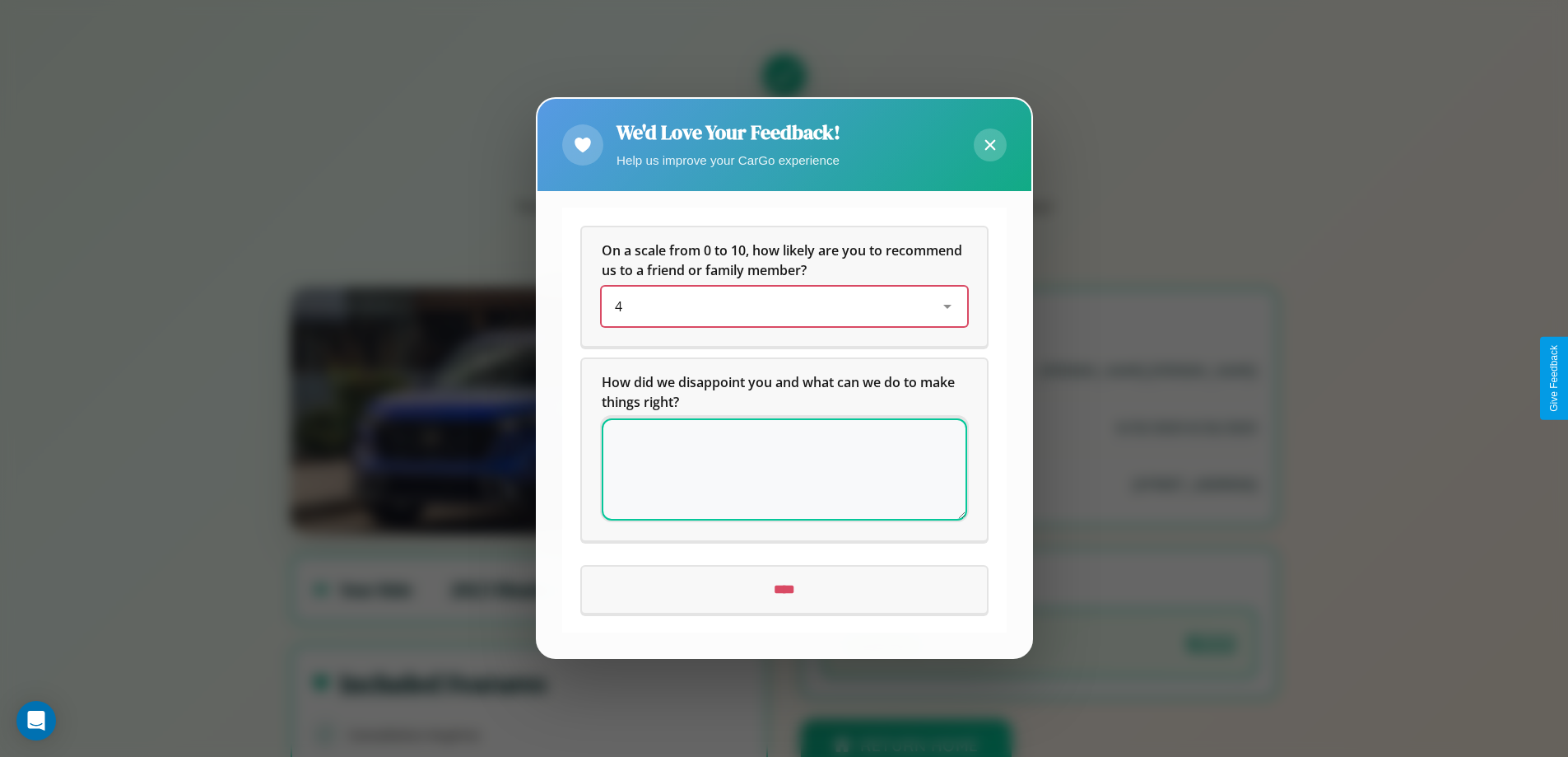
scroll to position [0, 0]
click at [989, 145] on icon at bounding box center [989, 145] width 10 height 10
